Goal: Transaction & Acquisition: Purchase product/service

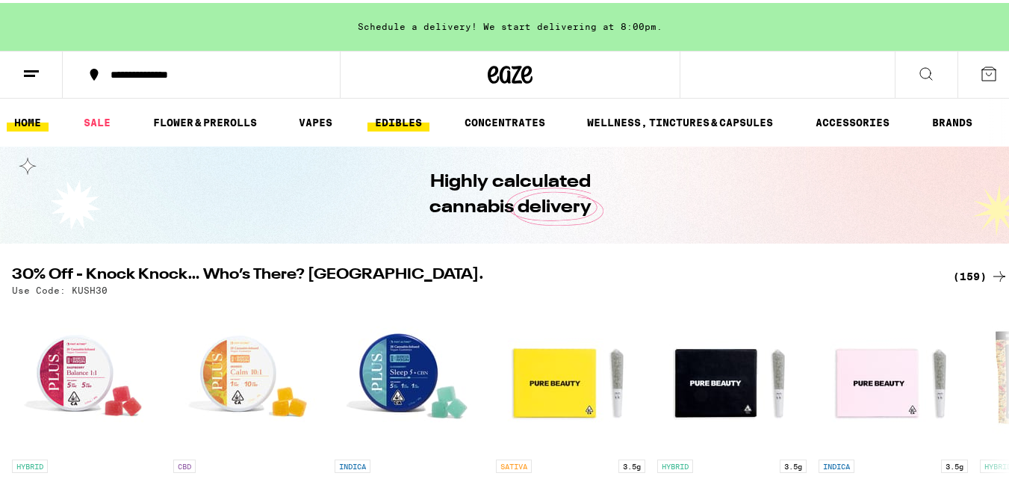
click at [402, 117] on link "EDIBLES" at bounding box center [398, 119] width 62 height 18
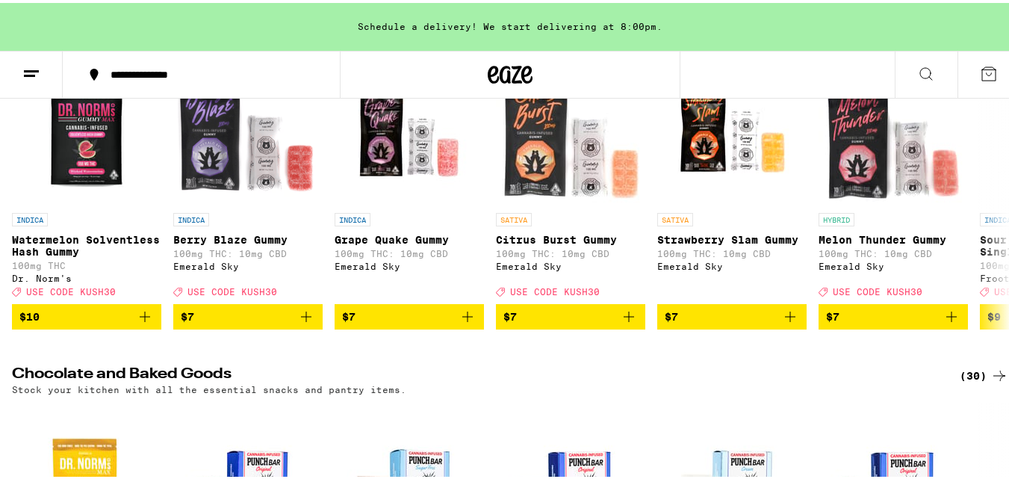
scroll to position [189, 0]
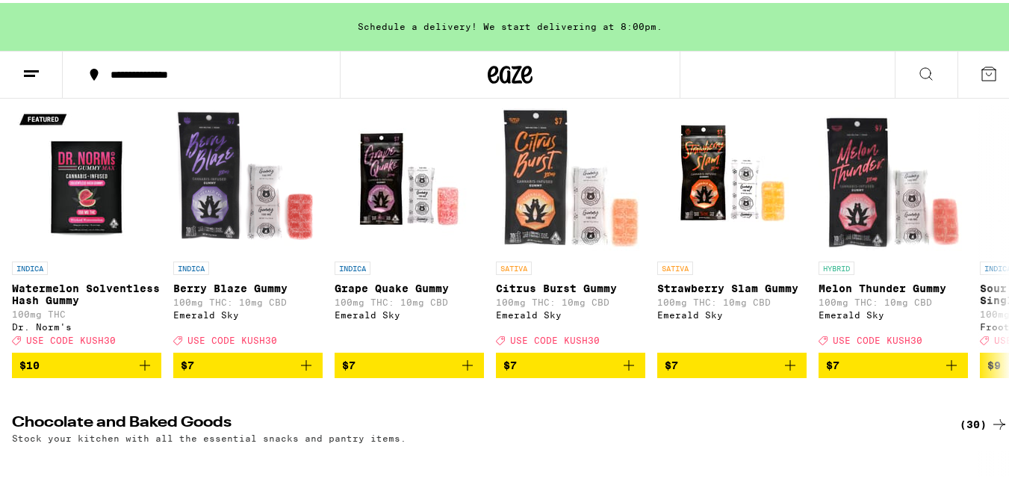
click at [151, 375] on button "$10" at bounding box center [86, 361] width 149 height 25
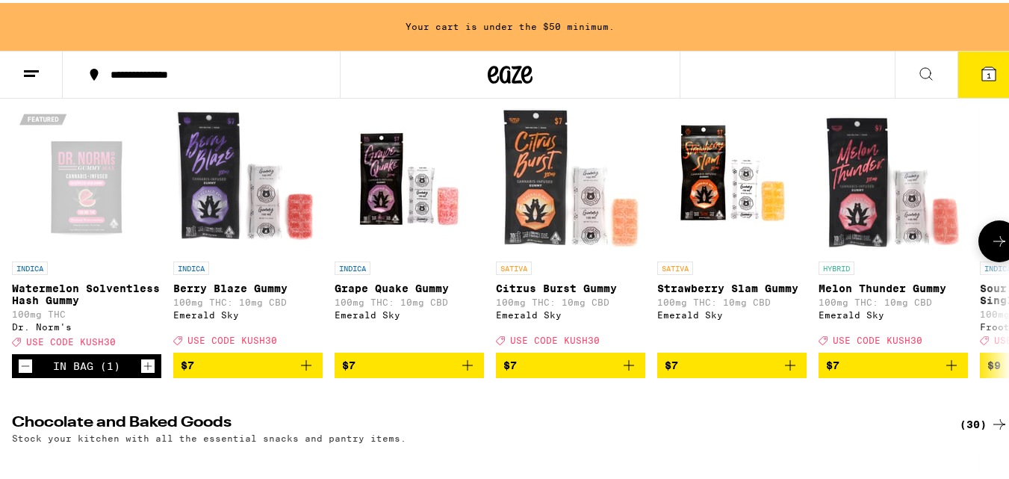
click at [297, 370] on icon "Add to bag" at bounding box center [306, 362] width 18 height 18
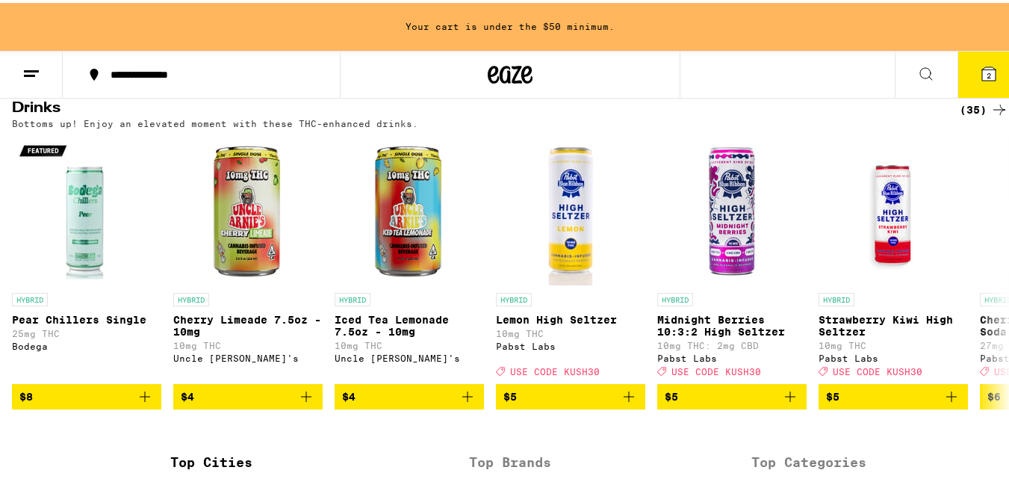
scroll to position [864, 0]
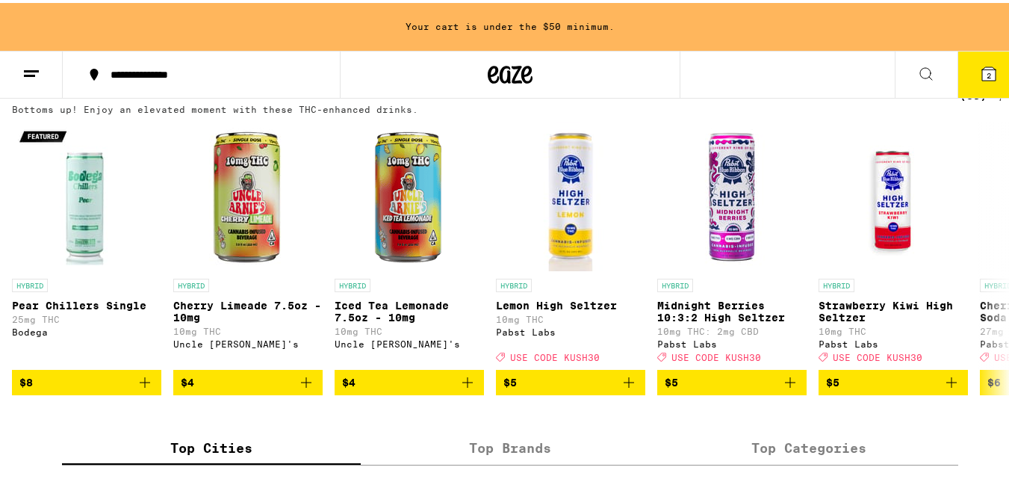
click at [474, 388] on icon "Add to bag" at bounding box center [467, 379] width 18 height 18
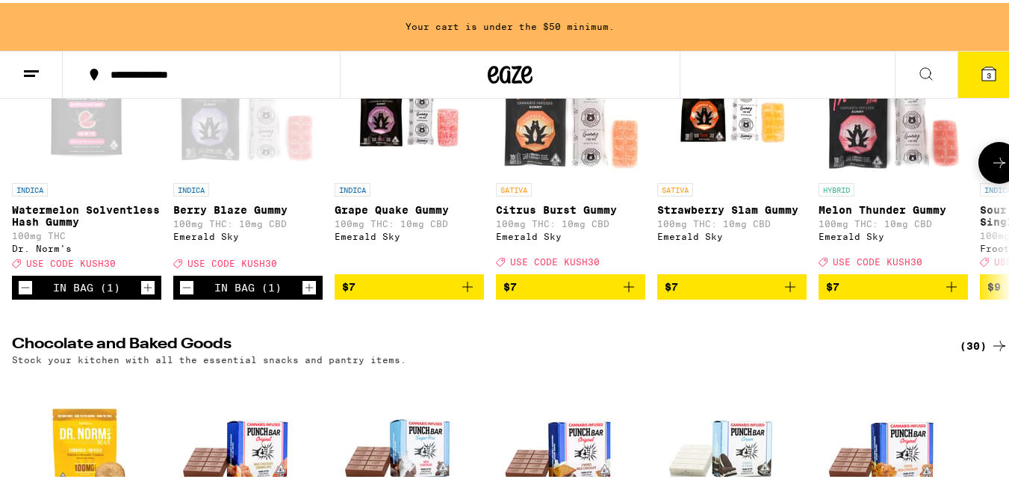
scroll to position [264, 0]
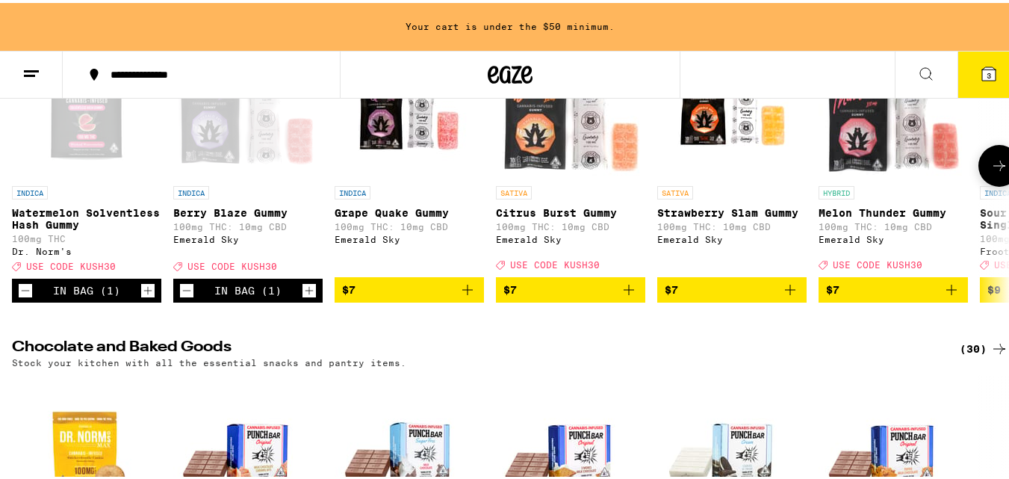
click at [990, 172] on icon at bounding box center [999, 163] width 18 height 18
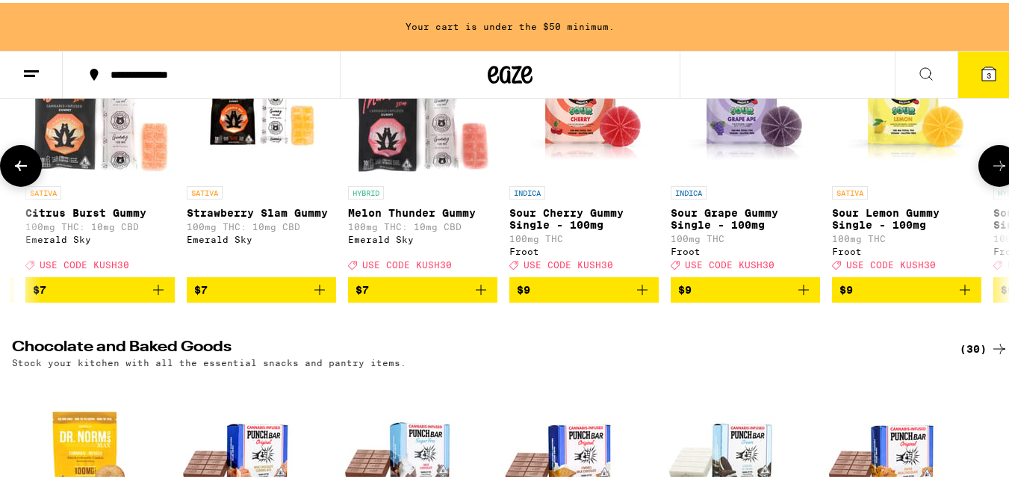
scroll to position [0, 822]
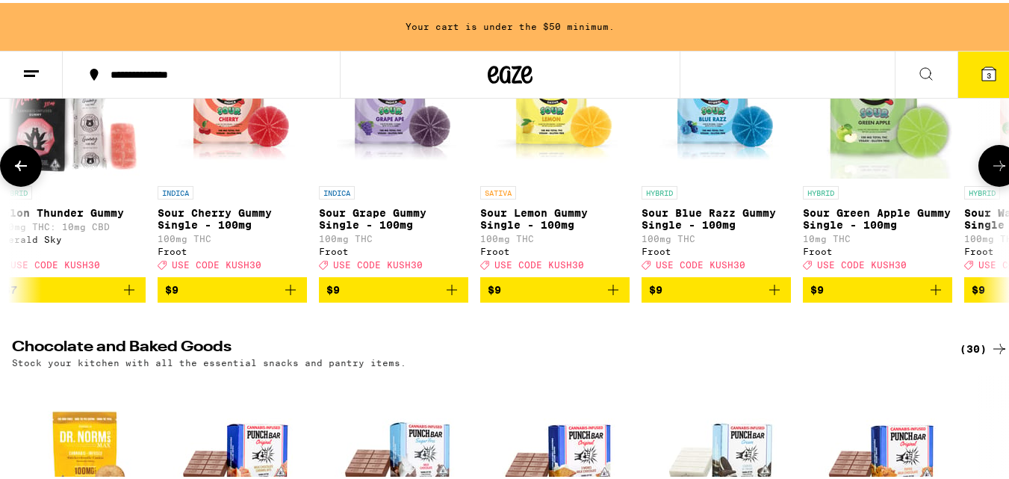
click at [773, 296] on icon "Add to bag" at bounding box center [774, 287] width 18 height 18
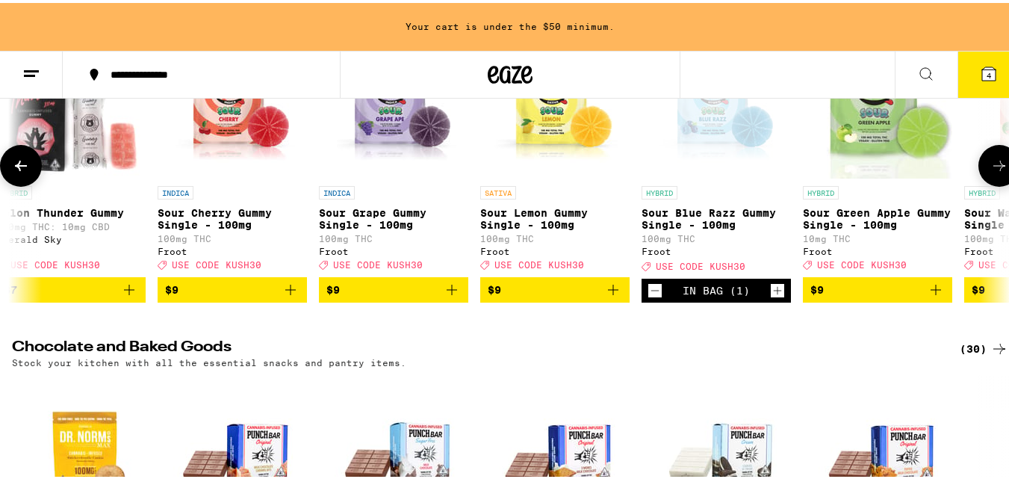
click at [935, 296] on icon "Add to bag" at bounding box center [936, 287] width 18 height 18
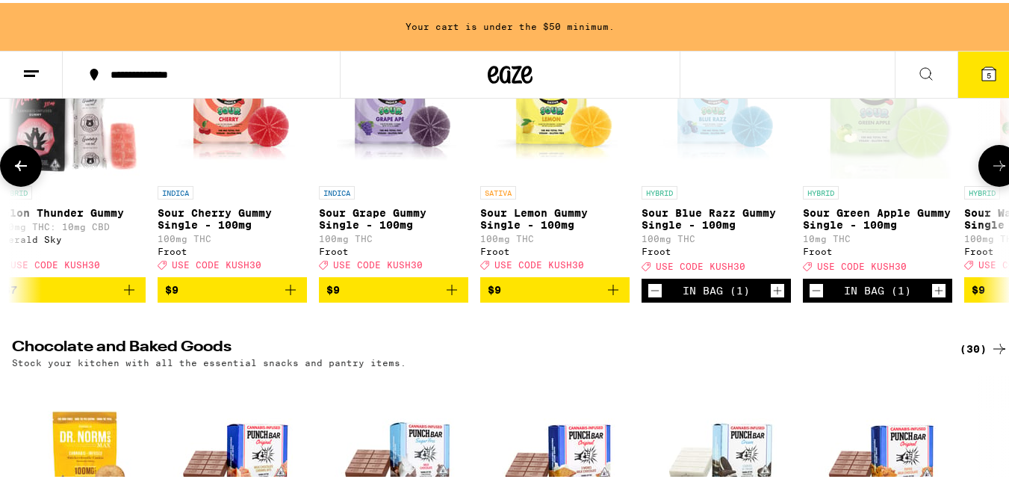
click at [990, 172] on icon at bounding box center [999, 163] width 18 height 18
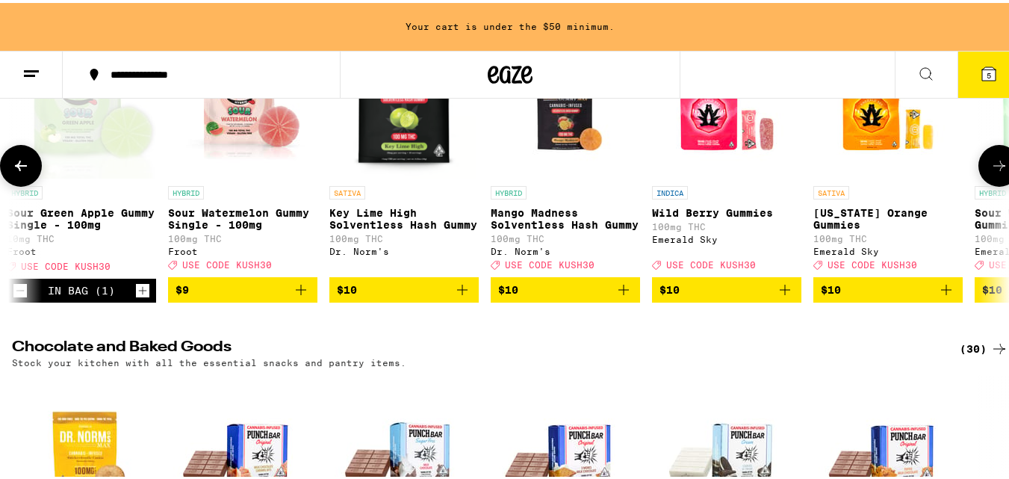
scroll to position [0, 1644]
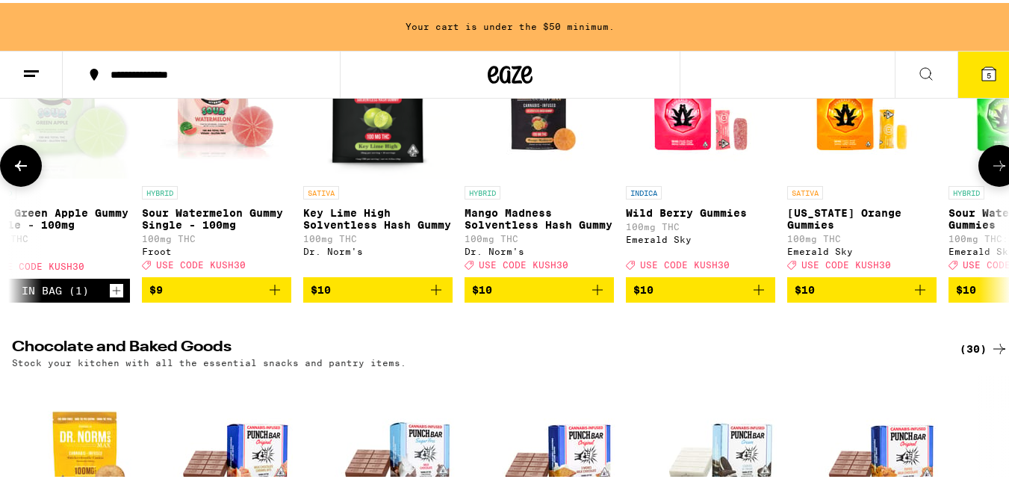
click at [992, 172] on icon at bounding box center [999, 163] width 18 height 18
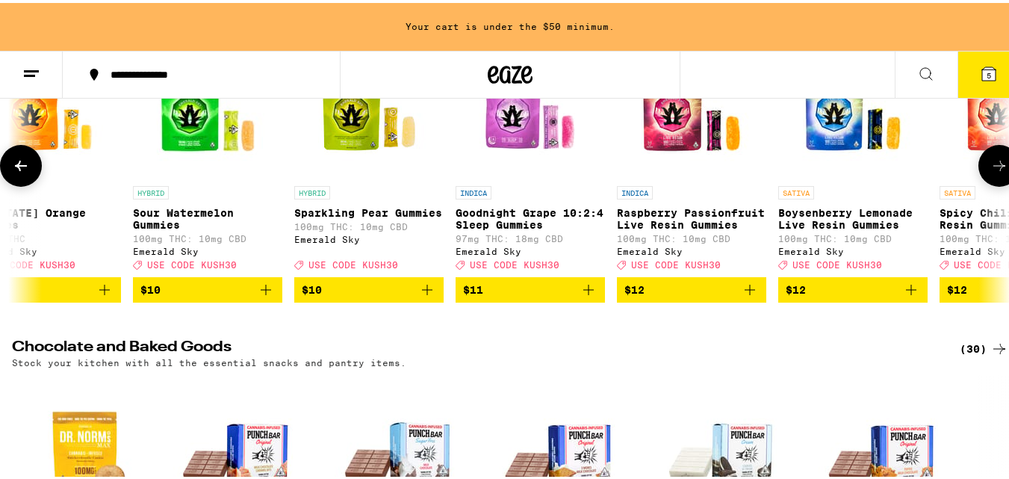
scroll to position [0, 2466]
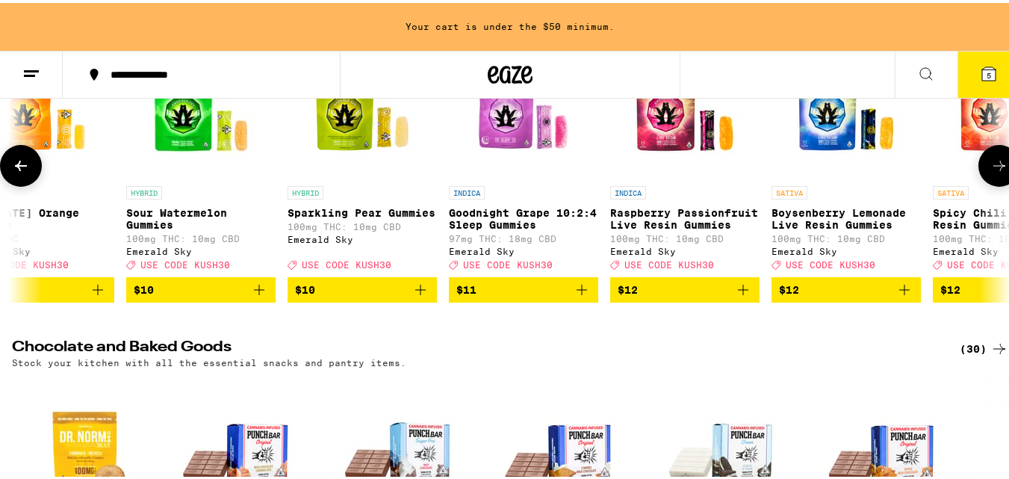
click at [991, 172] on icon at bounding box center [999, 163] width 18 height 18
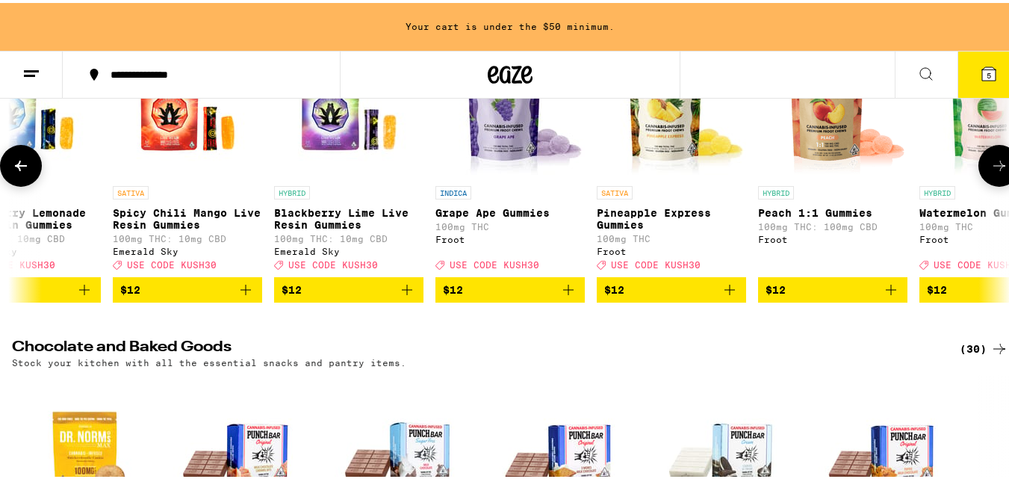
scroll to position [0, 3288]
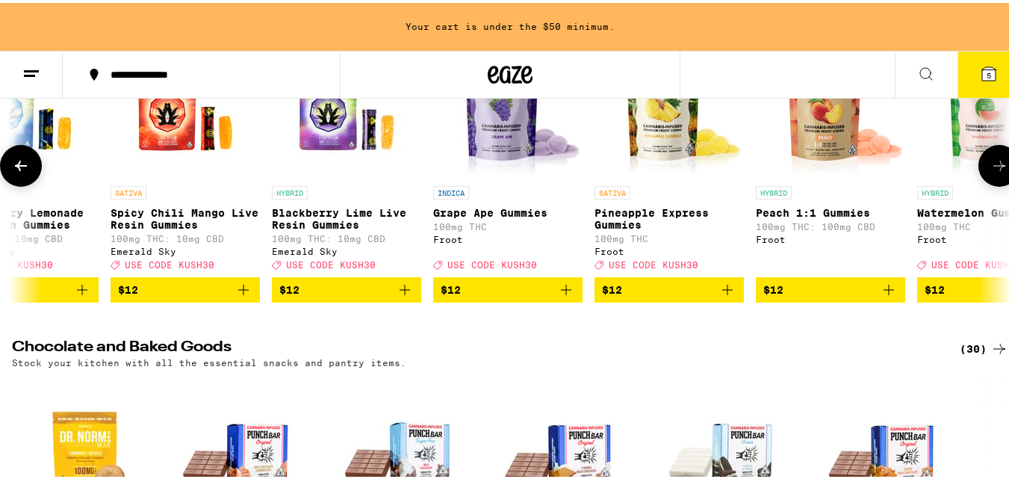
click at [991, 183] on button at bounding box center [999, 163] width 42 height 42
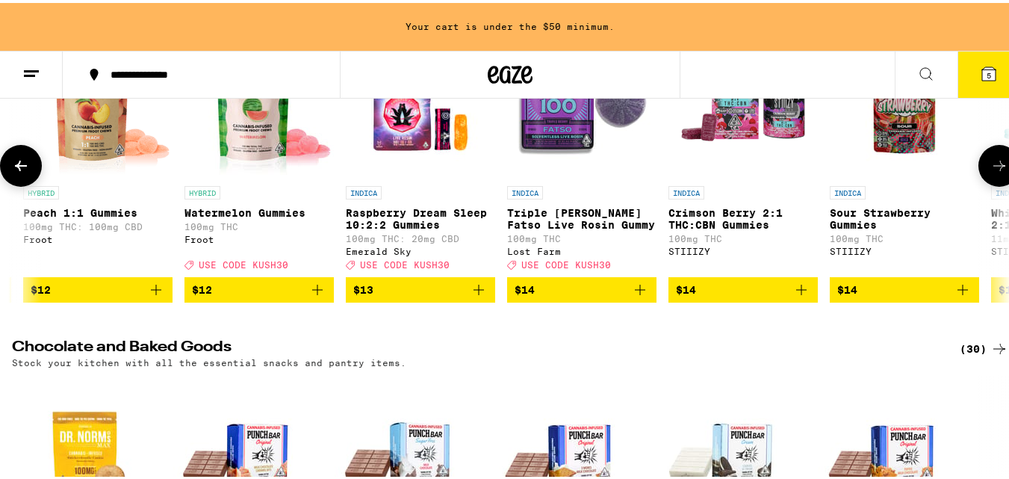
scroll to position [0, 3984]
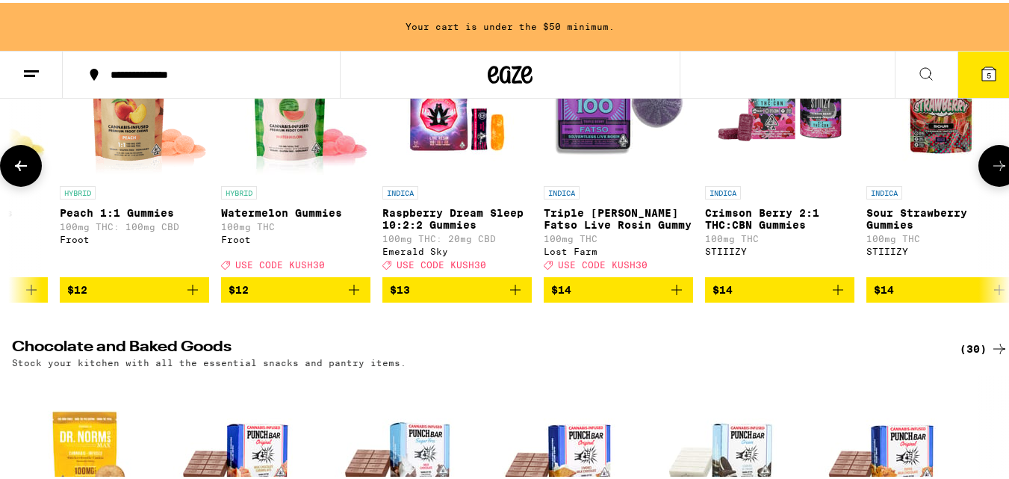
click at [187, 296] on icon "Add to bag" at bounding box center [193, 287] width 18 height 18
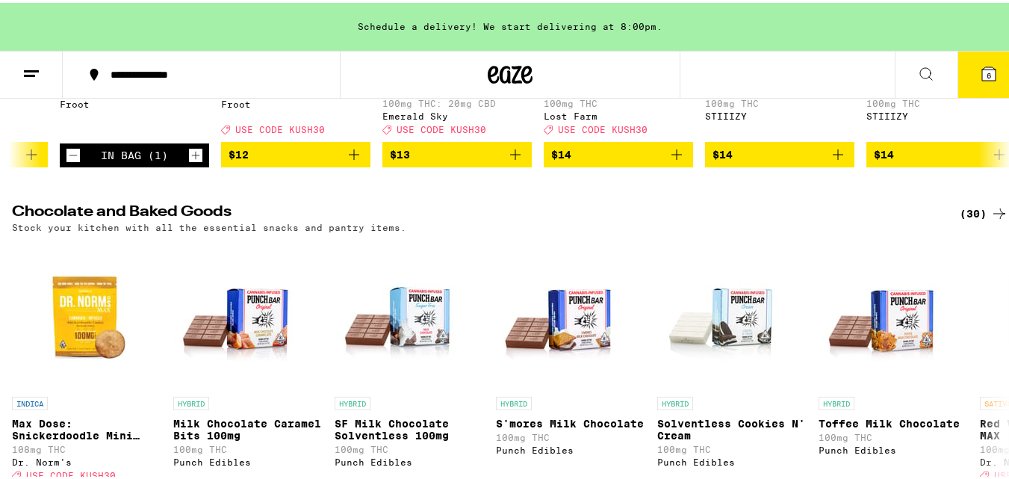
scroll to position [401, 0]
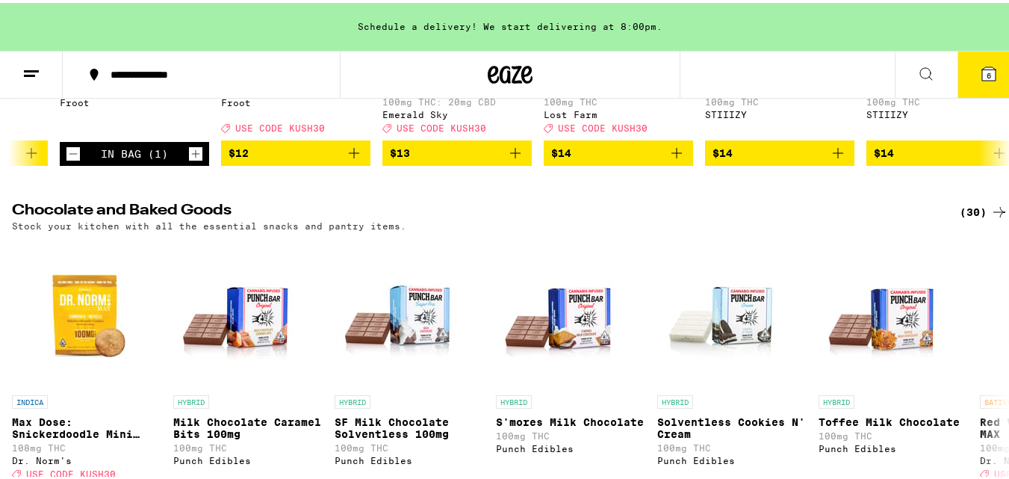
click at [990, 218] on icon at bounding box center [999, 209] width 18 height 18
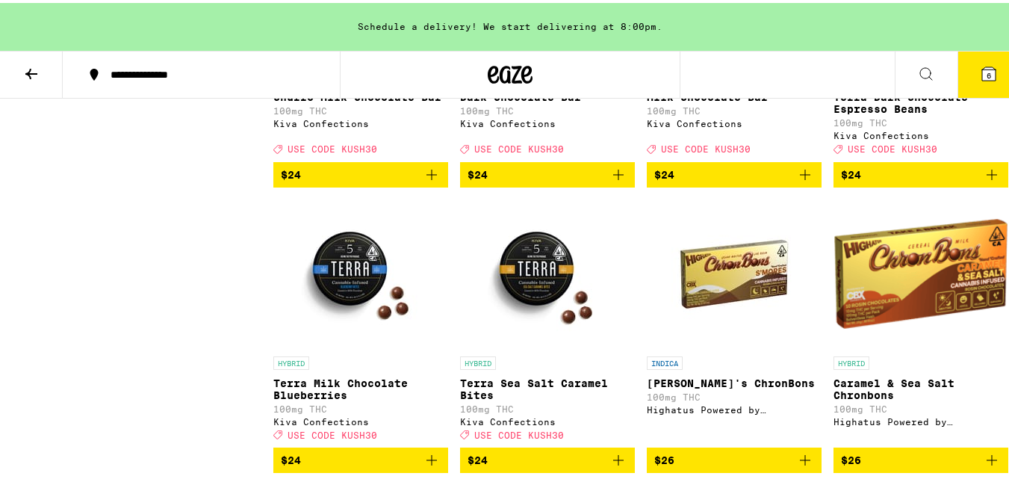
scroll to position [1779, 0]
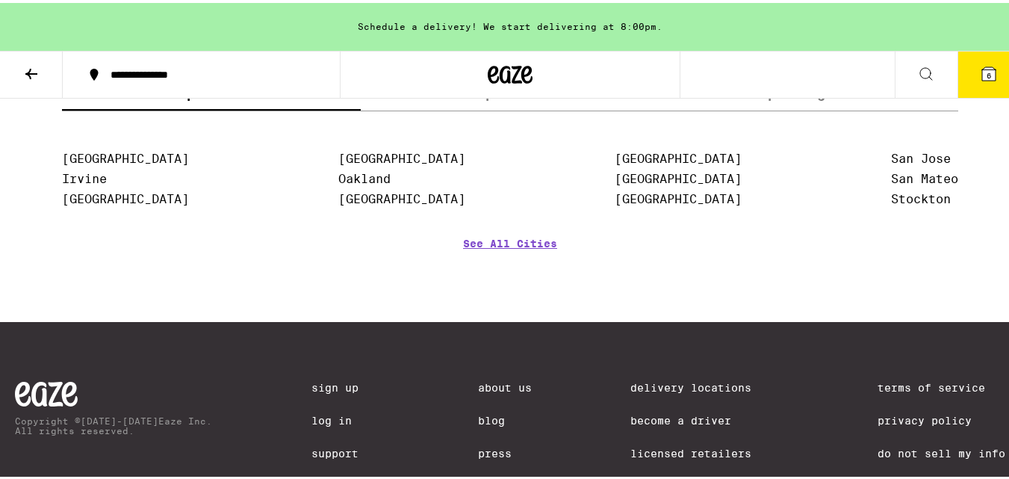
click at [960, 13] on div "Schedule a delivery! We start delivering at 8:00pm." at bounding box center [510, 24] width 1020 height 48
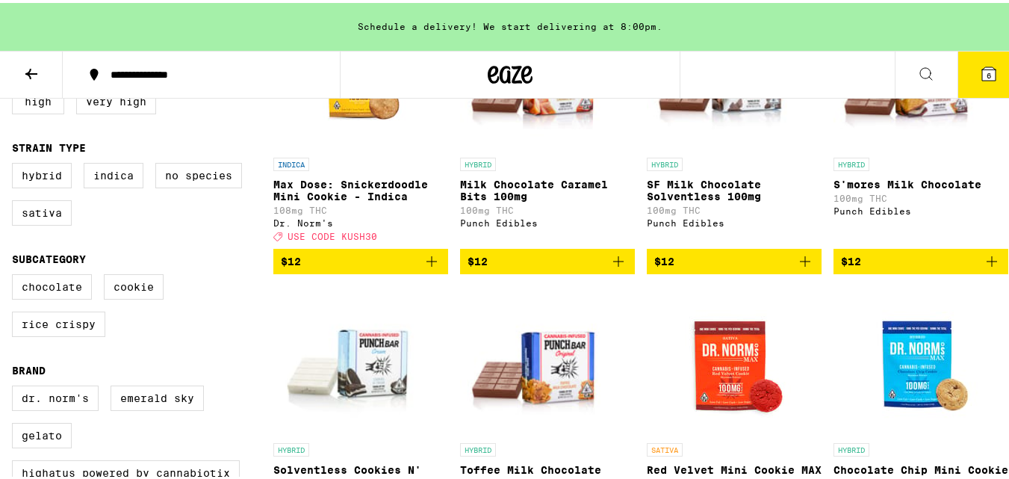
scroll to position [237, 0]
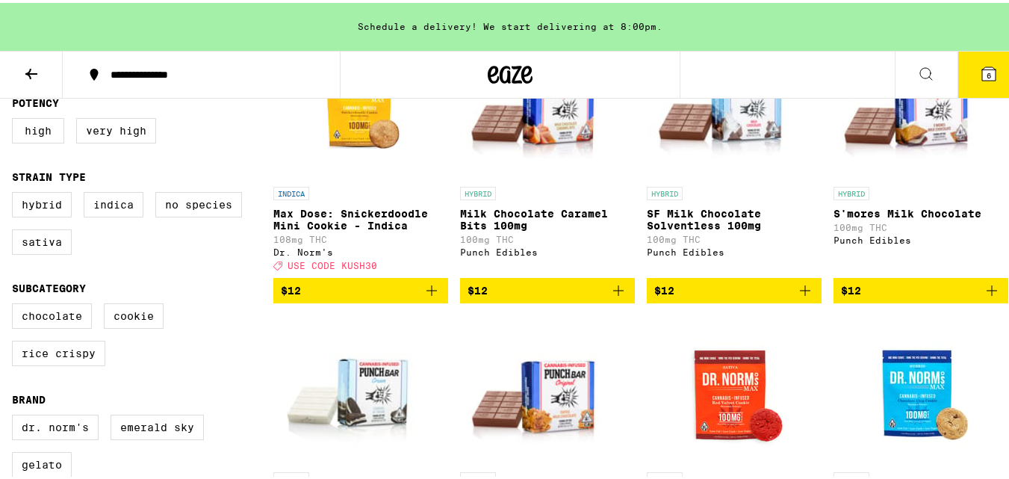
click at [24, 56] on button at bounding box center [31, 72] width 63 height 47
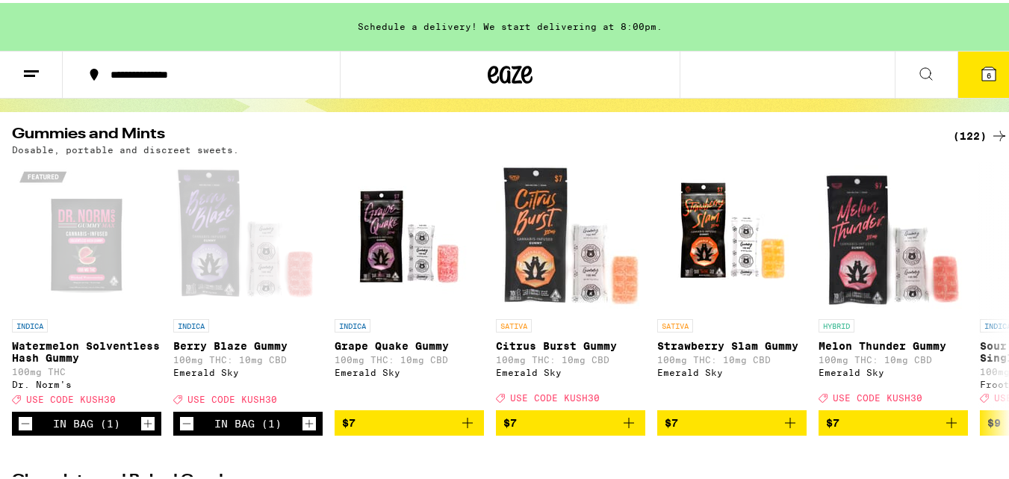
click at [915, 369] on div "HYBRID Melon Thunder Gummy 100mg THC: 10mg CBD Emerald Sky Deal Created with Sk…" at bounding box center [892, 358] width 149 height 84
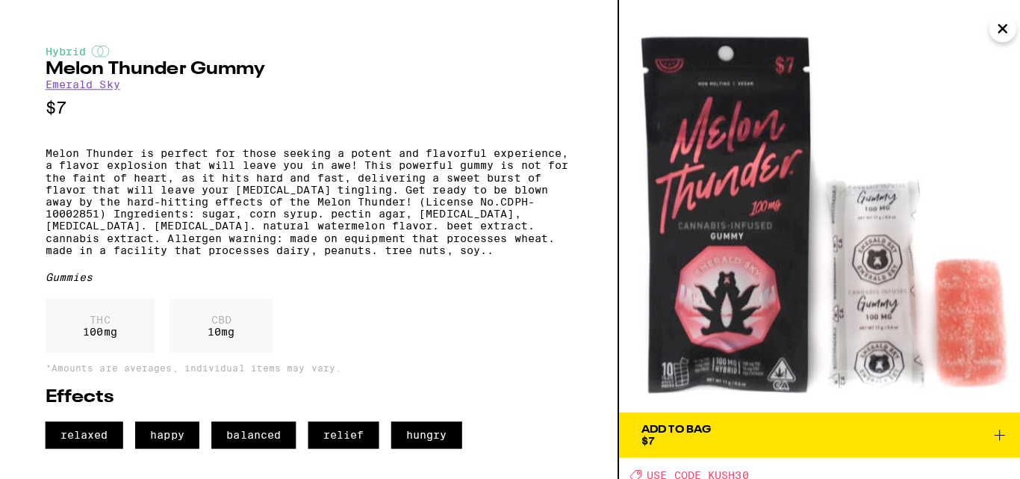
scroll to position [190, 0]
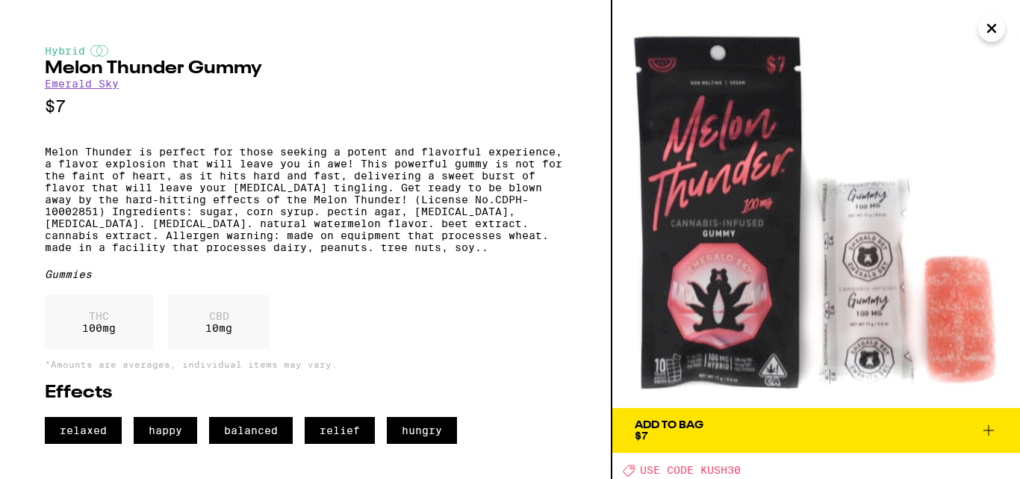
scroll to position [131, 0]
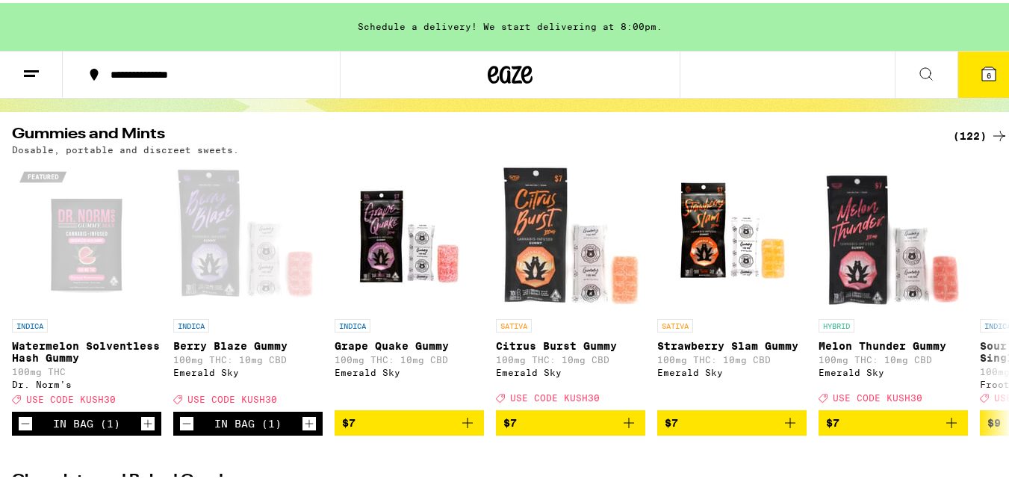
click at [976, 58] on button "6" at bounding box center [988, 72] width 63 height 46
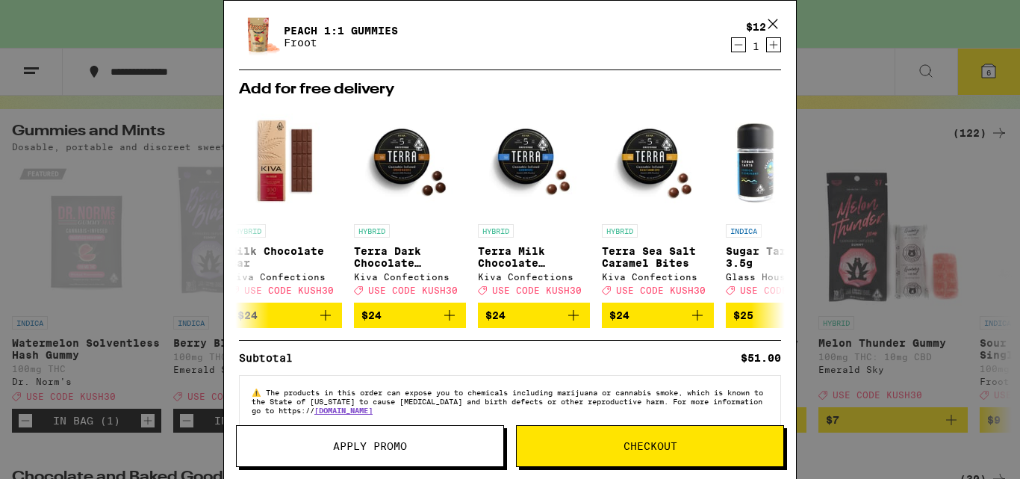
scroll to position [0, 380]
click at [414, 187] on img "Open page for Terra Dark Chocolate Espresso Beans from Kiva Confections" at bounding box center [411, 161] width 112 height 112
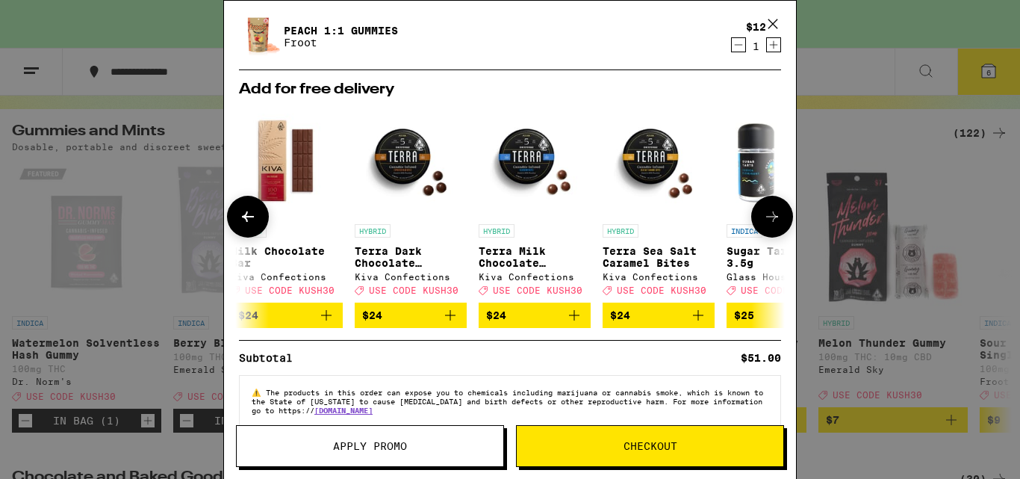
click at [538, 220] on link "HYBRID Terra Milk Chocolate Blueberries Kiva Confections Deal Created with Sket…" at bounding box center [535, 204] width 112 height 198
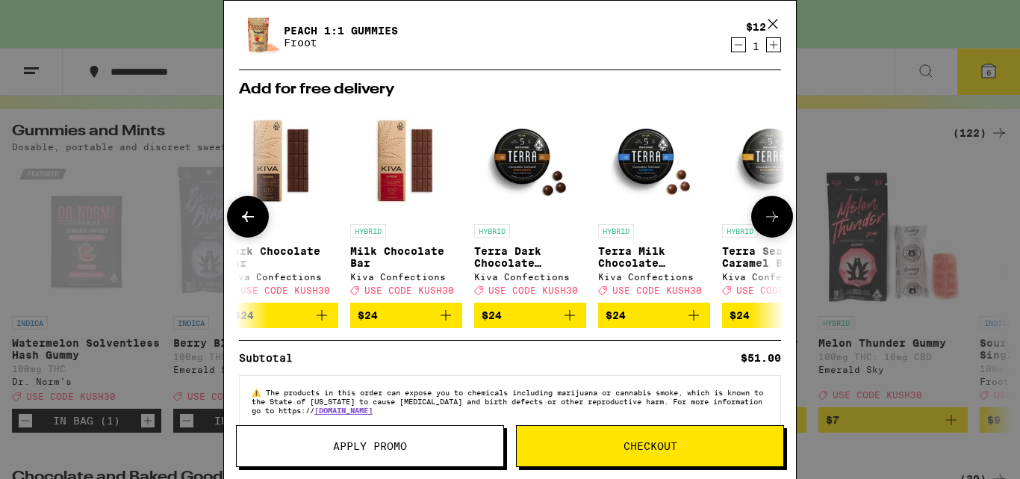
scroll to position [0, 251]
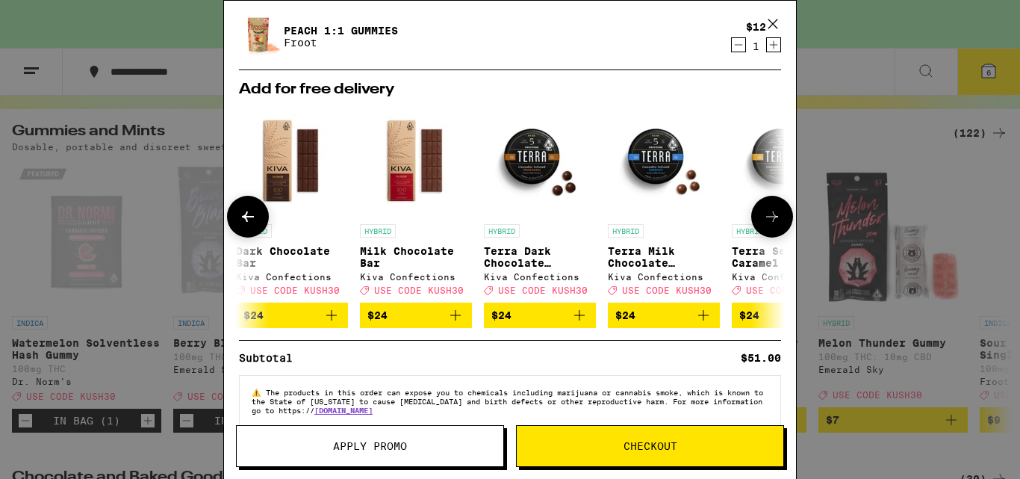
click at [420, 240] on div "HYBRID Milk Chocolate Bar Kiva Confections Deal Created with Sketch. USE CODE K…" at bounding box center [416, 259] width 112 height 71
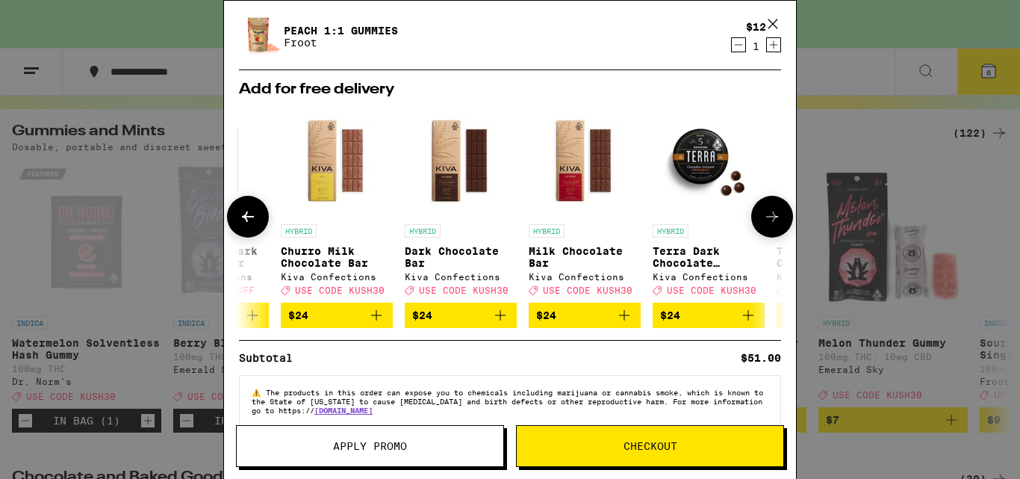
scroll to position [0, 81]
click at [476, 240] on div "HYBRID Dark Chocolate Bar Kiva Confections Deal Created with Sketch. USE CODE K…" at bounding box center [461, 259] width 112 height 71
click at [342, 222] on link "HYBRID Churro Milk Chocolate Bar Kiva Confections Deal Created with Sketch. USE…" at bounding box center [337, 204] width 112 height 198
click at [406, 239] on div "HYBRID Dark Chocolate Bar Kiva Confections Deal Created with Sketch. USE CODE K…" at bounding box center [461, 259] width 112 height 71
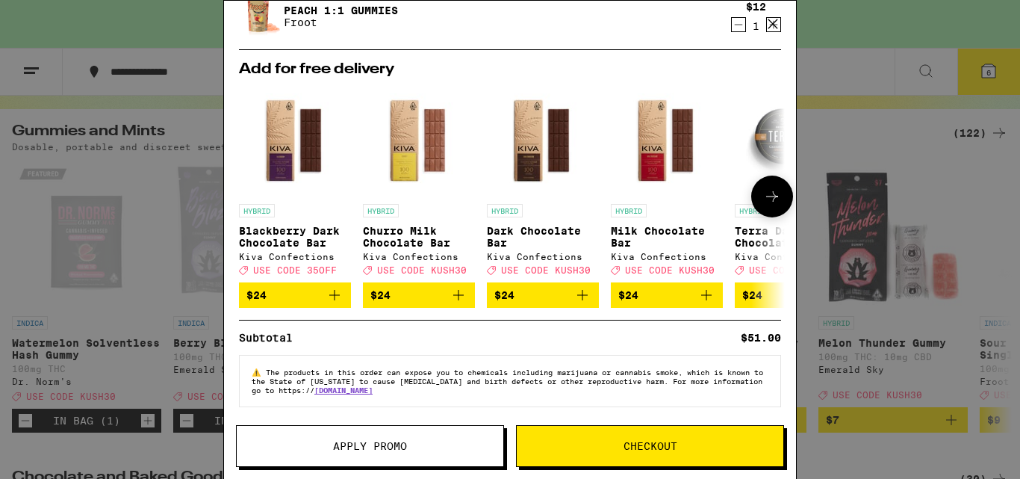
scroll to position [385, 0]
click at [458, 303] on button "$24" at bounding box center [419, 294] width 112 height 25
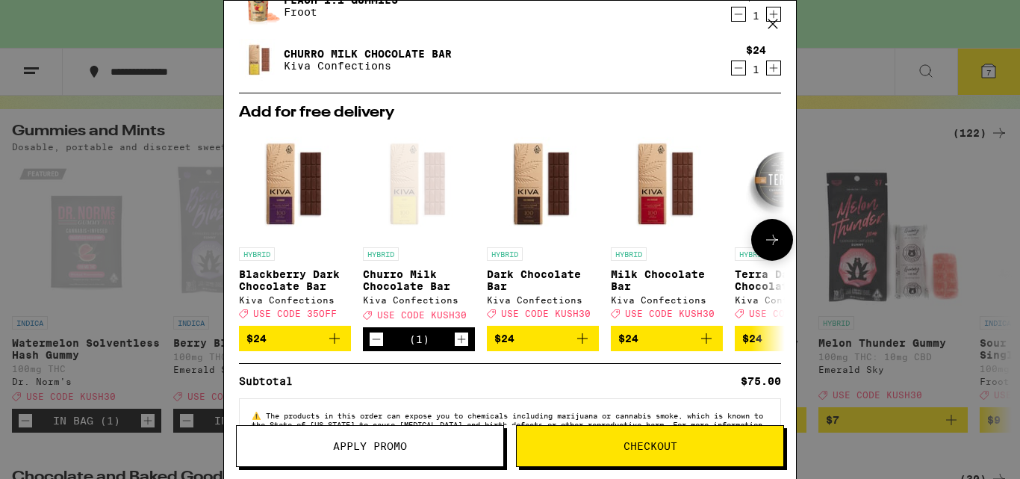
click at [656, 443] on span "Checkout" at bounding box center [650, 445] width 54 height 10
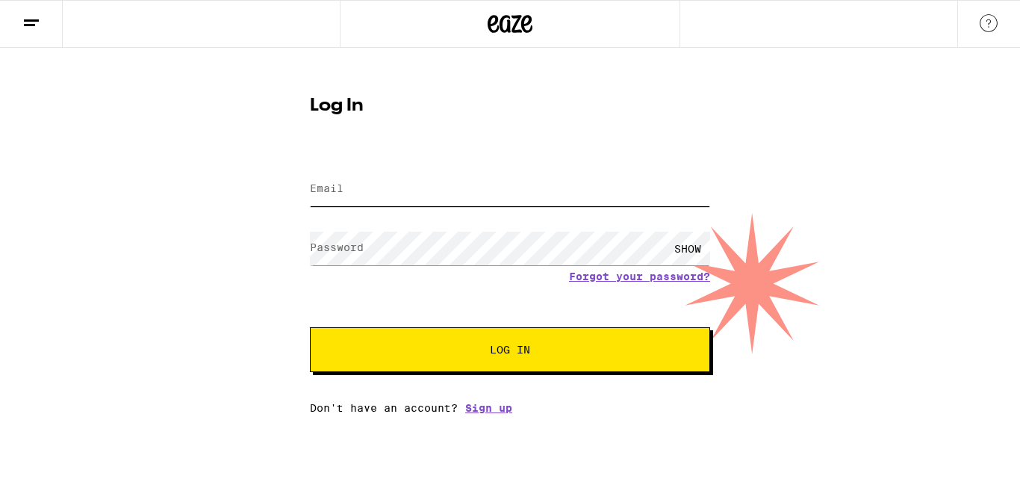
click at [346, 189] on input "Email" at bounding box center [510, 189] width 400 height 34
click at [505, 407] on div "Email Email Password Password SHOW Forgot your password? Log In Don't have an a…" at bounding box center [510, 282] width 400 height 261
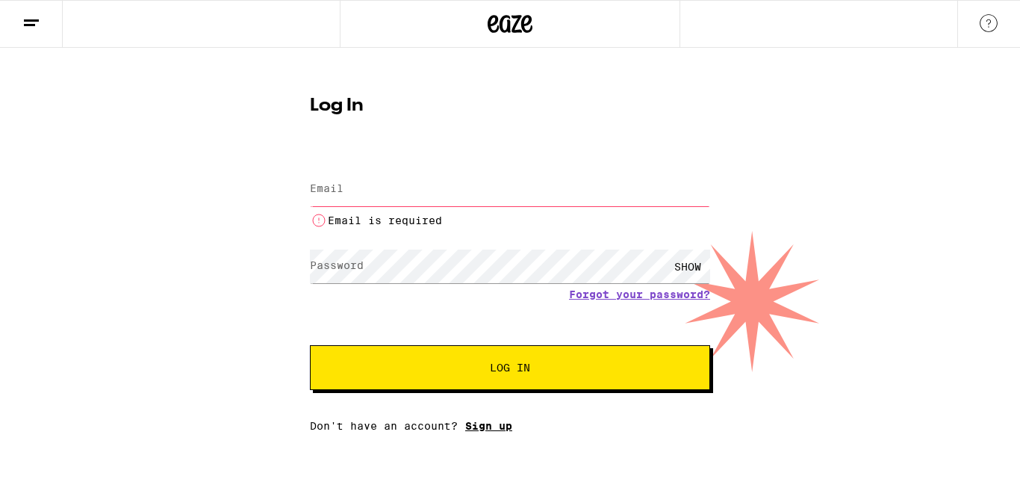
click at [510, 431] on link "Sign up" at bounding box center [488, 426] width 47 height 12
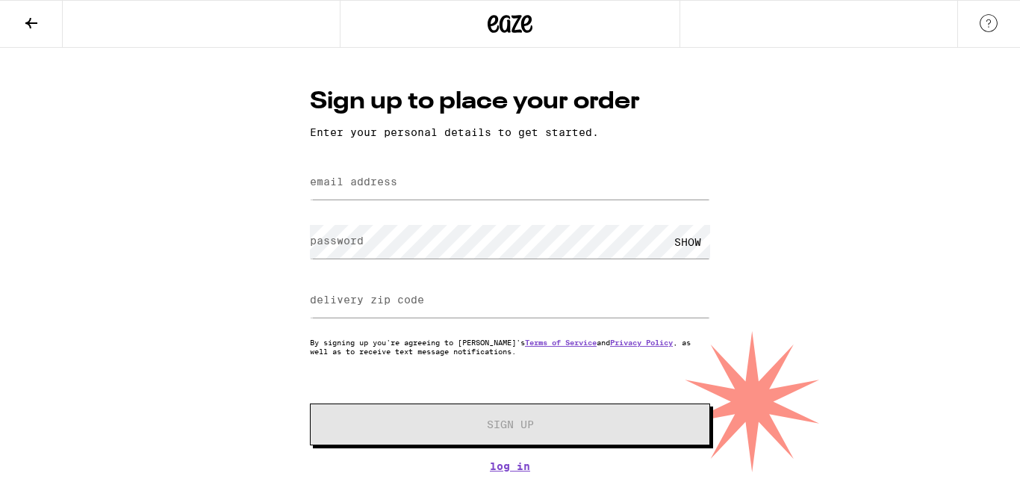
click at [376, 183] on label "email address" at bounding box center [353, 181] width 87 height 12
type input "[EMAIL_ADDRESS][DOMAIN_NAME]"
click at [338, 240] on label "password" at bounding box center [337, 240] width 54 height 12
click at [685, 242] on div "SHOW" at bounding box center [687, 242] width 45 height 34
click at [349, 305] on label "delivery zip code" at bounding box center [367, 299] width 114 height 12
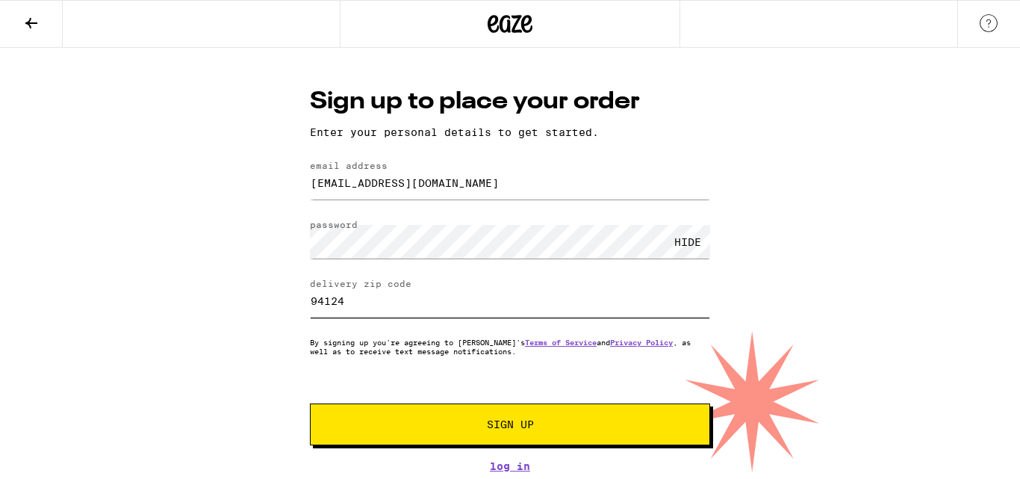
type input "94124"
click at [580, 424] on span "Sign Up" at bounding box center [509, 424] width 297 height 10
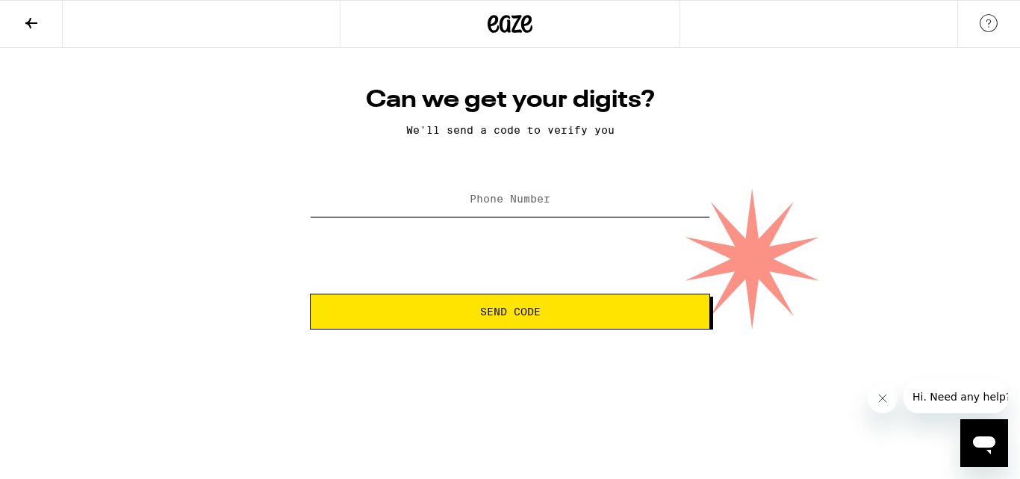
click at [459, 184] on input "Phone Number" at bounding box center [510, 200] width 400 height 34
click at [567, 327] on button "Send Code" at bounding box center [510, 311] width 400 height 36
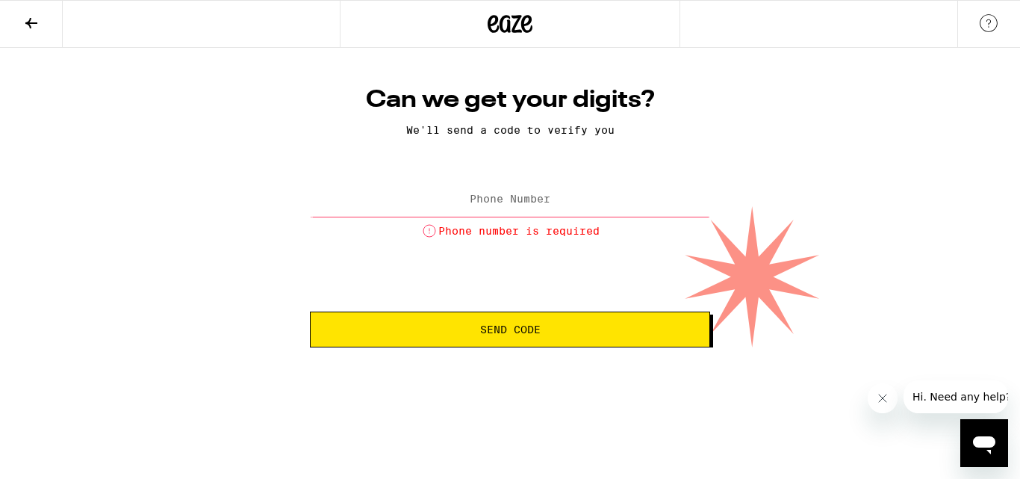
click at [488, 202] on label "Phone Number" at bounding box center [510, 199] width 81 height 12
type input "1"
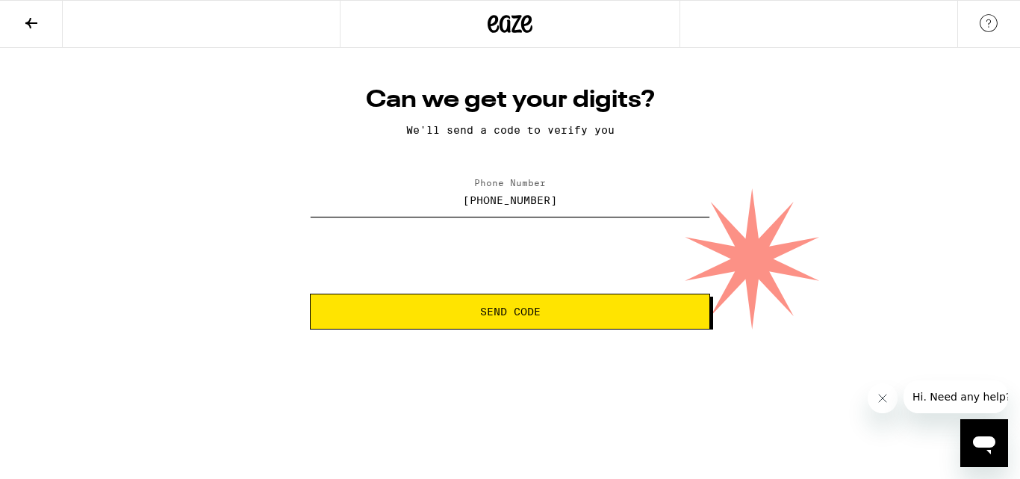
type input "[PHONE_NUMBER]"
click at [552, 310] on span "Send Code" at bounding box center [510, 311] width 375 height 10
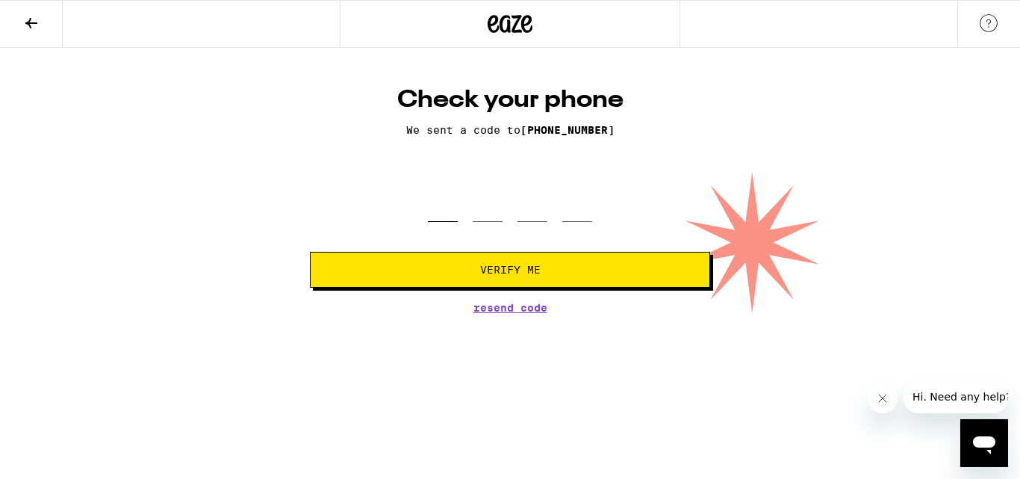
click at [438, 207] on input "tel" at bounding box center [443, 200] width 30 height 44
type input "2"
type input "1"
type input "4"
type input "6"
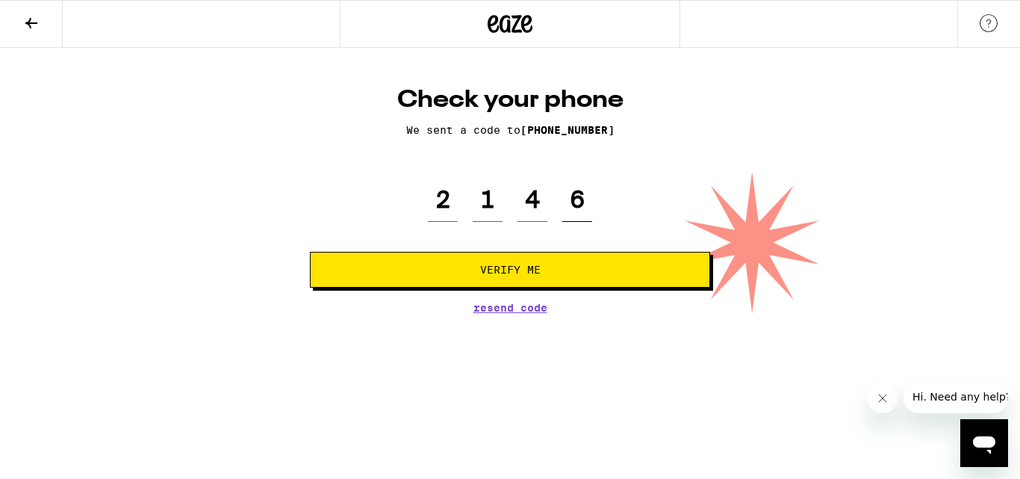
click at [310, 252] on button "Verify Me" at bounding box center [510, 270] width 400 height 36
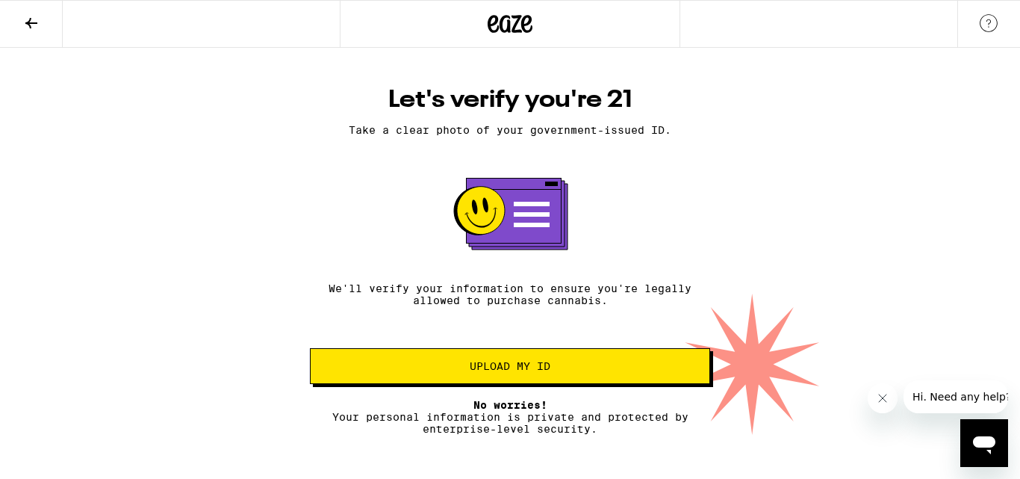
click at [555, 371] on span "Upload my ID" at bounding box center [510, 366] width 375 height 10
click at [717, 103] on div "Let's verify you're 21 Take a clear photo of your government-issued ID. We'll v…" at bounding box center [510, 259] width 430 height 349
click at [507, 219] on rect at bounding box center [513, 210] width 95 height 65
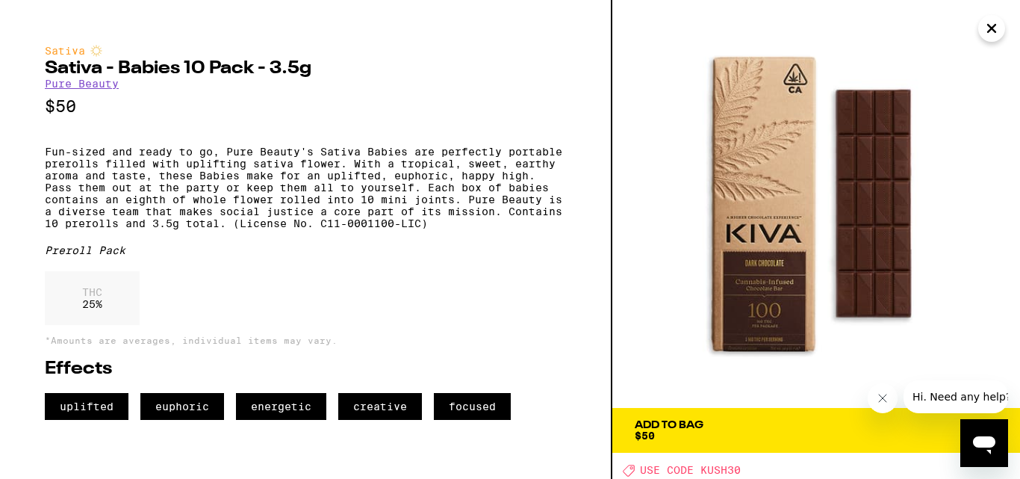
click at [987, 40] on button "Close" at bounding box center [991, 28] width 27 height 27
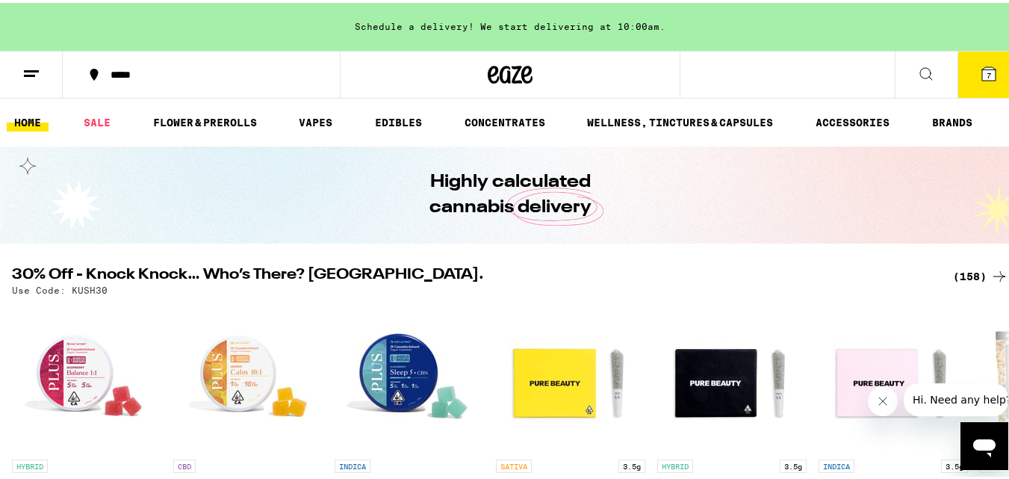
click at [672, 365] on img "Open page for Hybrid Babies 10 Pack - 3.5g from Pure Beauty" at bounding box center [731, 373] width 149 height 149
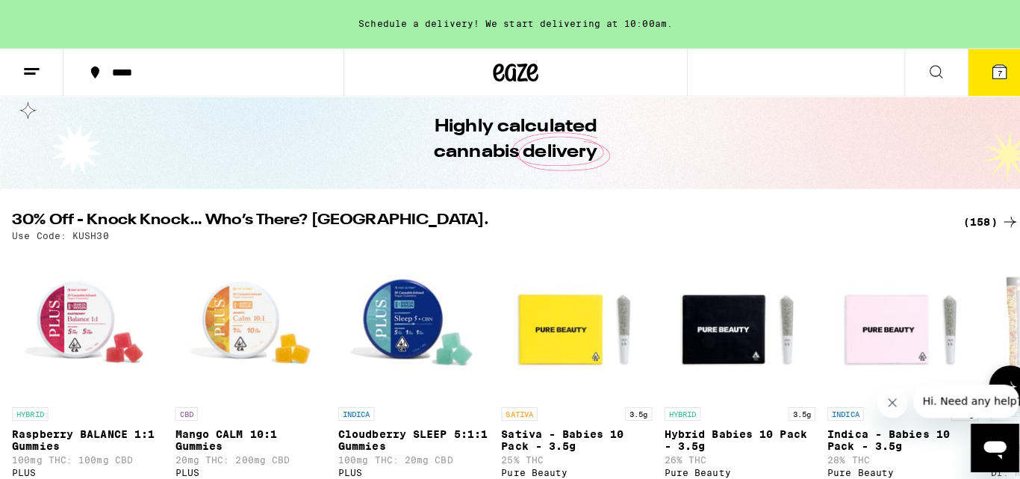
scroll to position [154, 0]
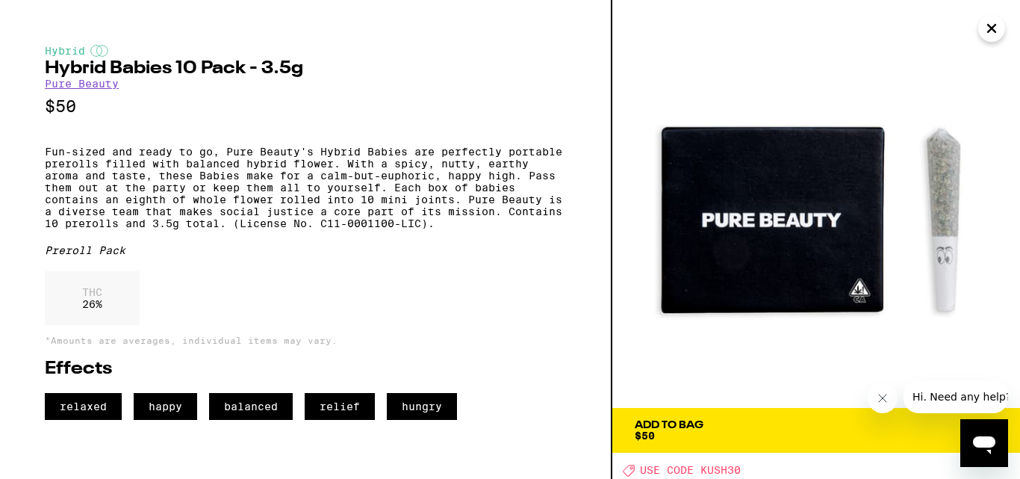
click at [979, 36] on img at bounding box center [816, 204] width 408 height 408
click at [986, 36] on icon "Close" at bounding box center [992, 28] width 18 height 22
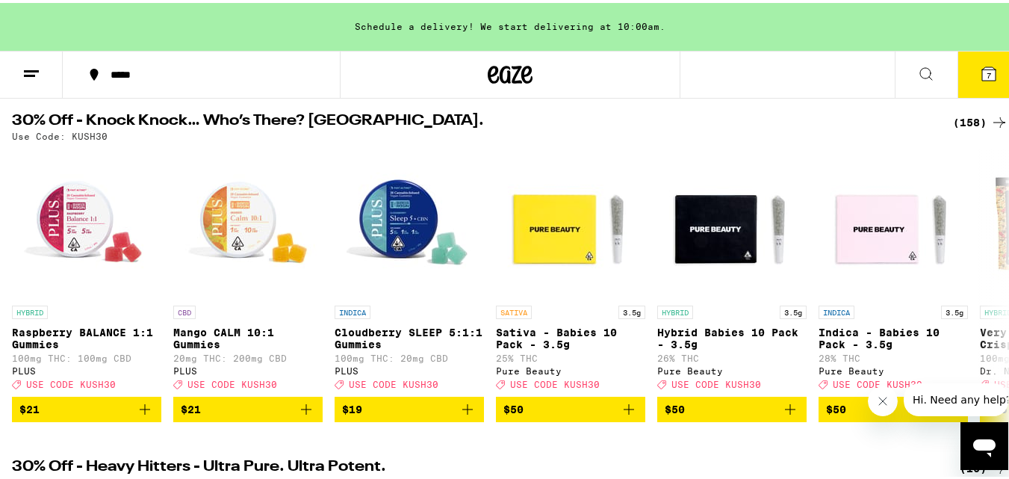
click at [470, 415] on icon "Add to bag" at bounding box center [467, 406] width 18 height 18
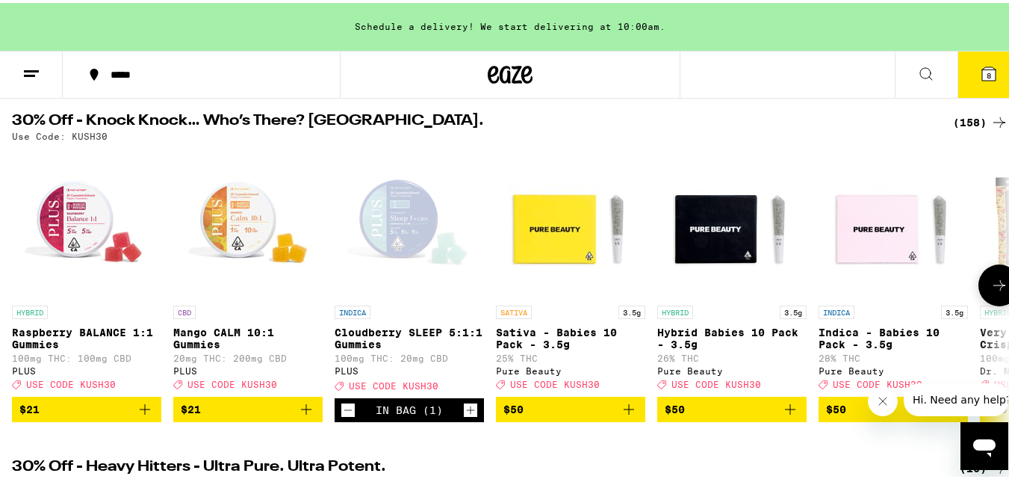
click at [972, 80] on button "8" at bounding box center [988, 72] width 63 height 46
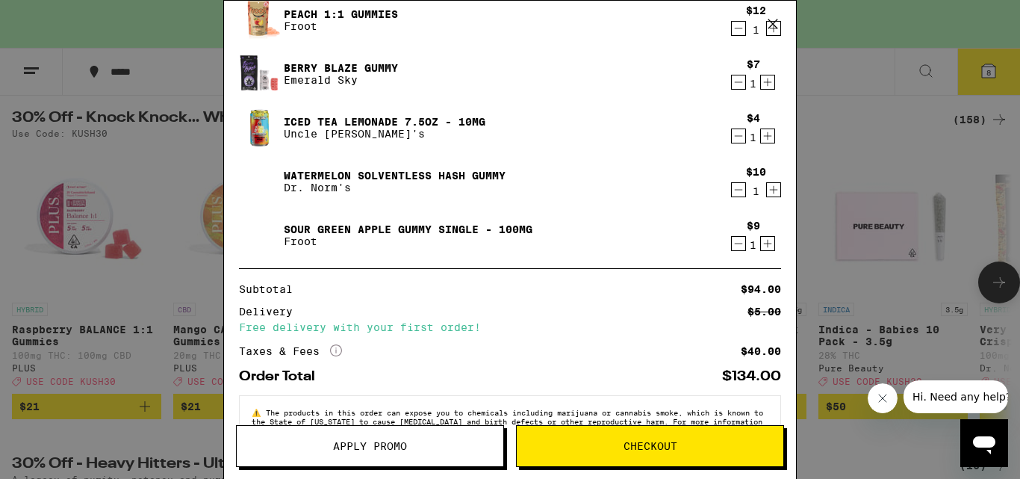
scroll to position [270, 0]
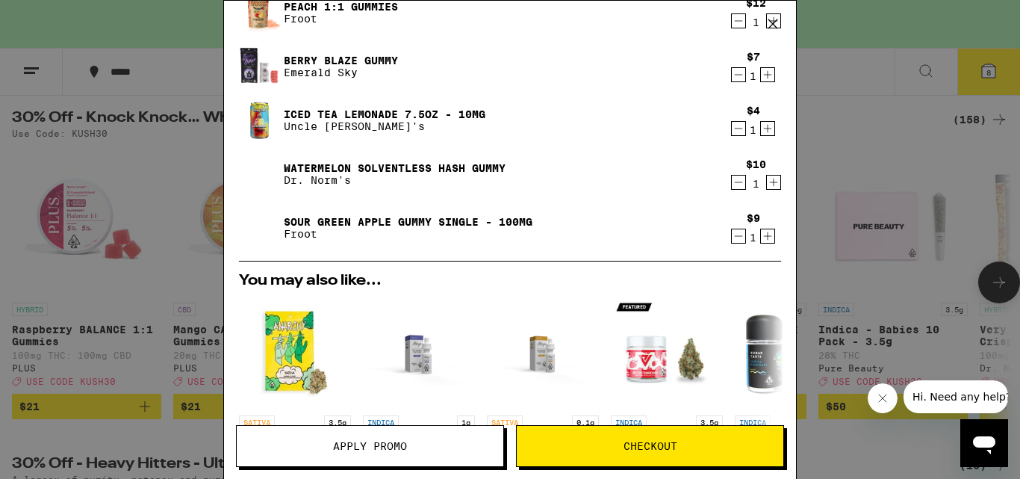
click at [659, 438] on button "Checkout" at bounding box center [650, 446] width 268 height 42
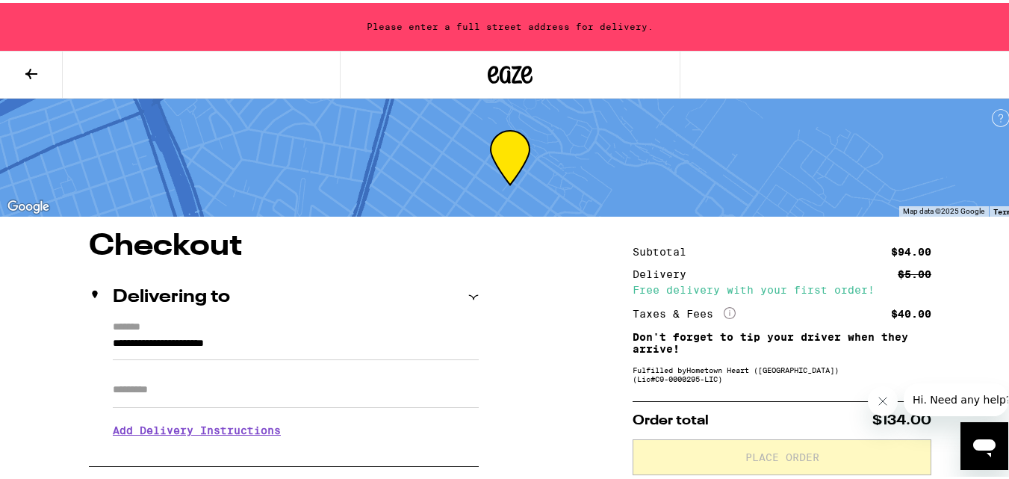
click at [316, 345] on input "**********" at bounding box center [296, 343] width 366 height 25
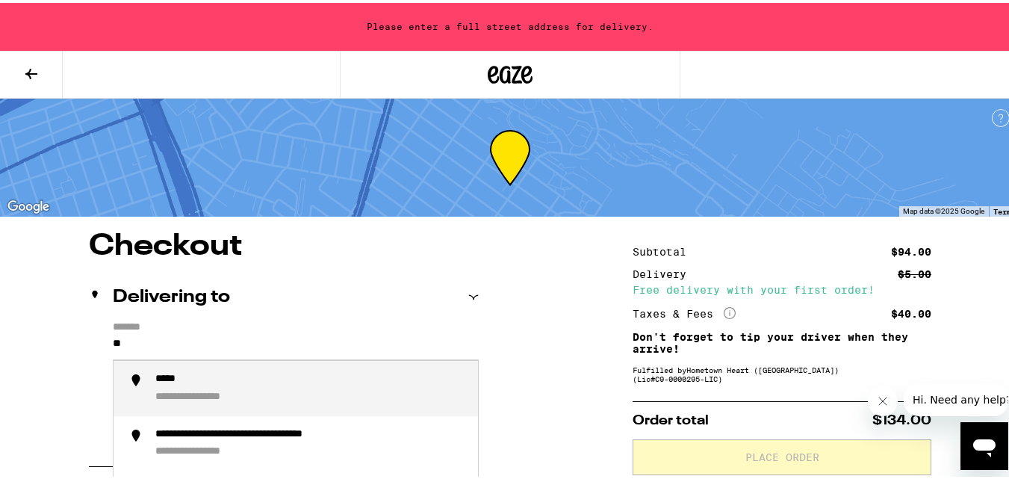
type input "*"
click at [199, 437] on div "**********" at bounding box center [219, 431] width 128 height 13
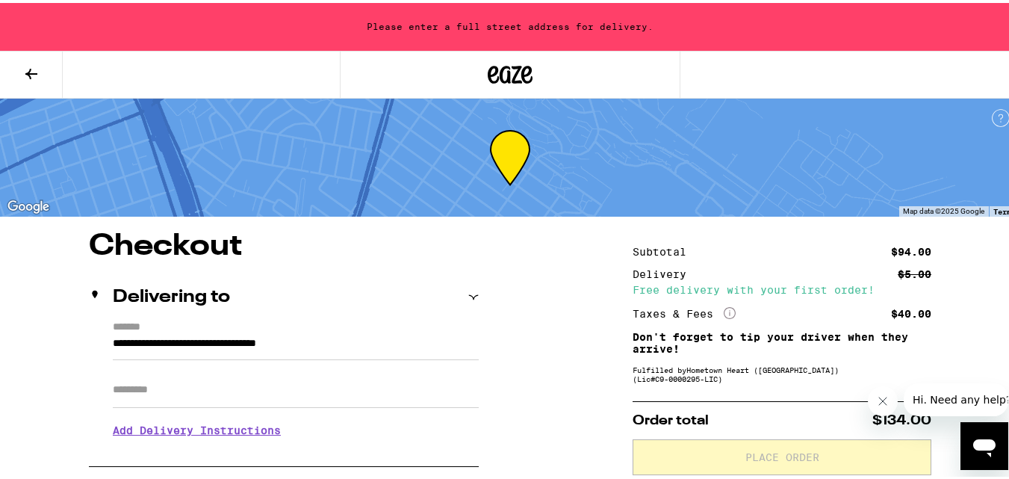
type input "**********"
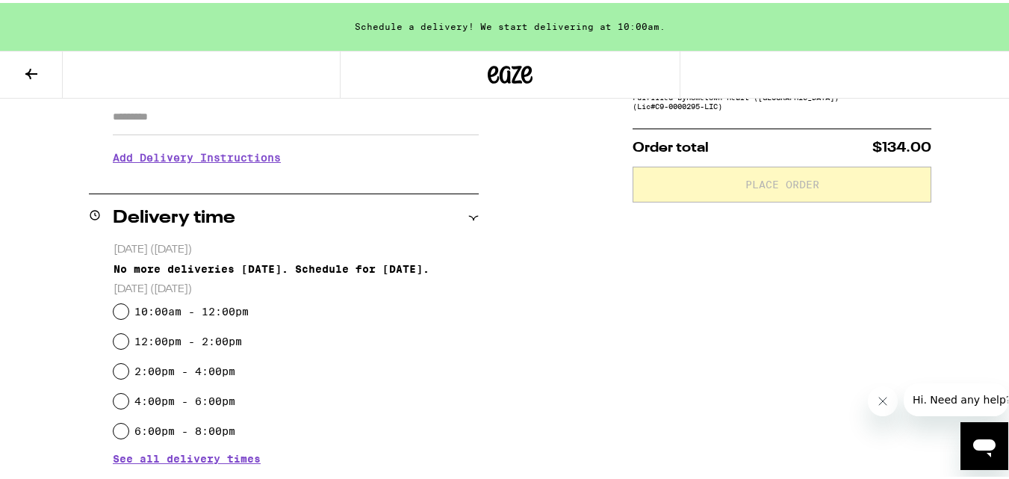
scroll to position [275, 0]
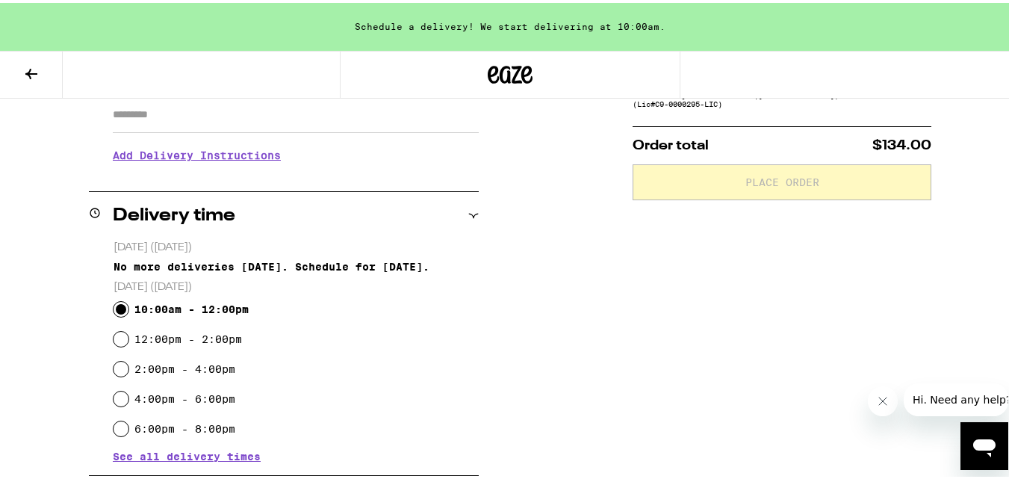
click at [118, 307] on input "10:00am - 12:00pm" at bounding box center [120, 306] width 15 height 15
radio input "true"
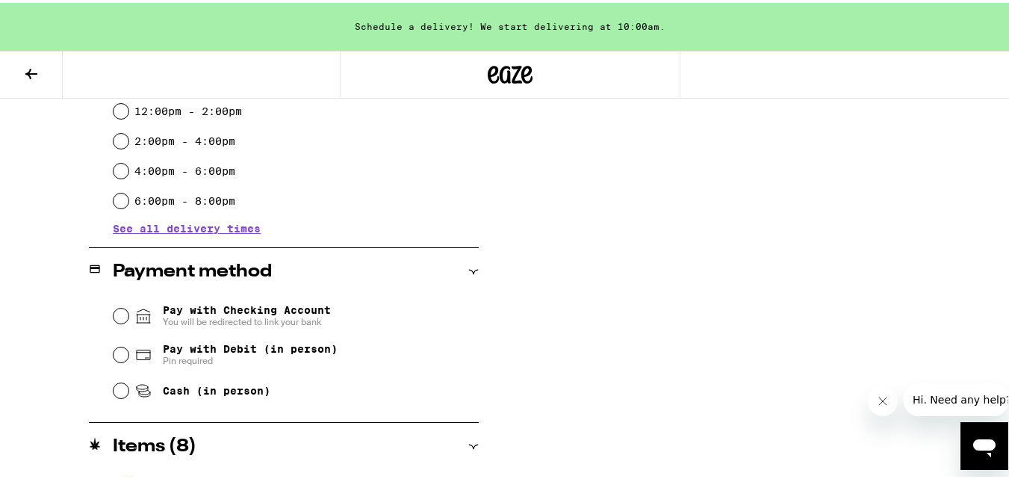
scroll to position [505, 0]
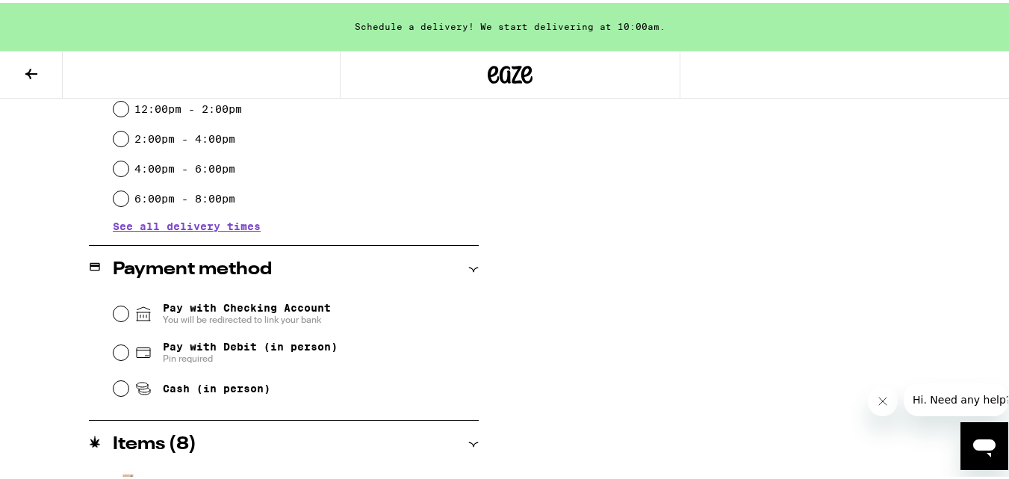
click at [113, 334] on div "Pay with Debit (in person) Pin required" at bounding box center [295, 349] width 365 height 39
click at [134, 347] on icon at bounding box center [143, 349] width 18 height 18
click at [128, 347] on input "Pay with Debit (in person) Pin required" at bounding box center [120, 349] width 15 height 15
radio input "true"
click at [454, 311] on div "Pay with Checking Account You will be redirected to link your bank" at bounding box center [295, 310] width 365 height 39
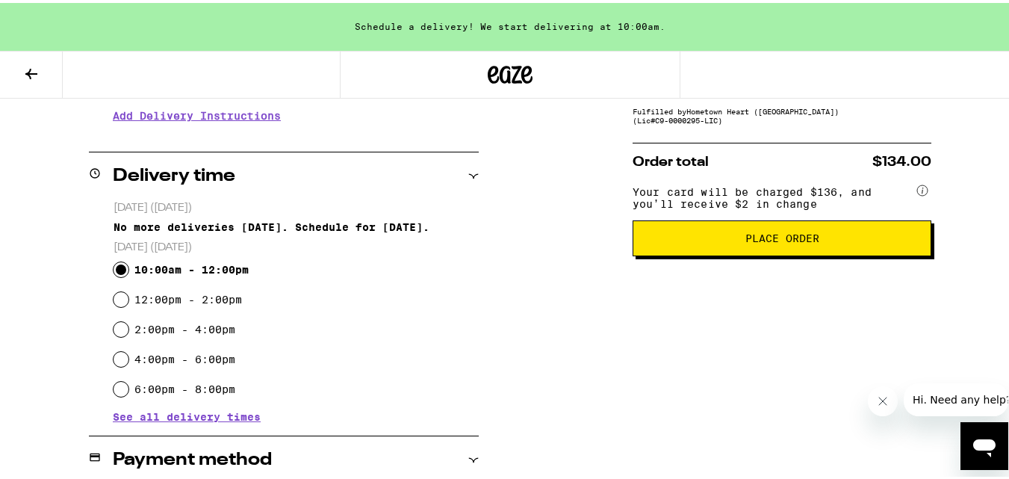
scroll to position [294, 0]
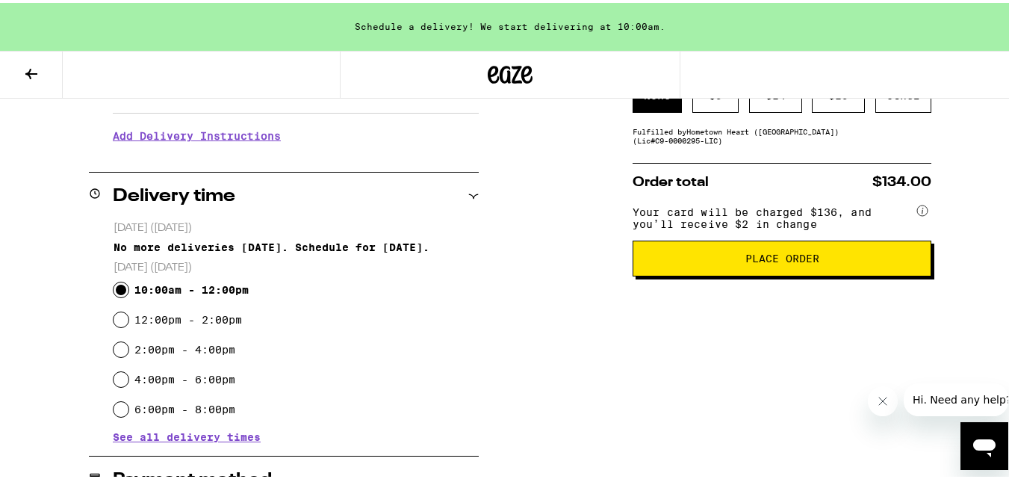
click at [787, 273] on button "Place Order" at bounding box center [781, 255] width 299 height 36
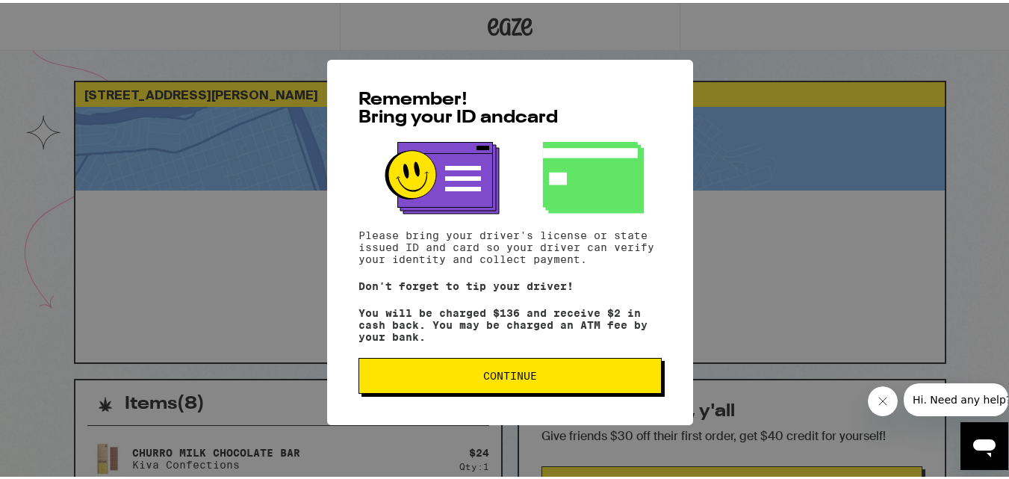
click at [494, 378] on span "Continue" at bounding box center [510, 372] width 54 height 10
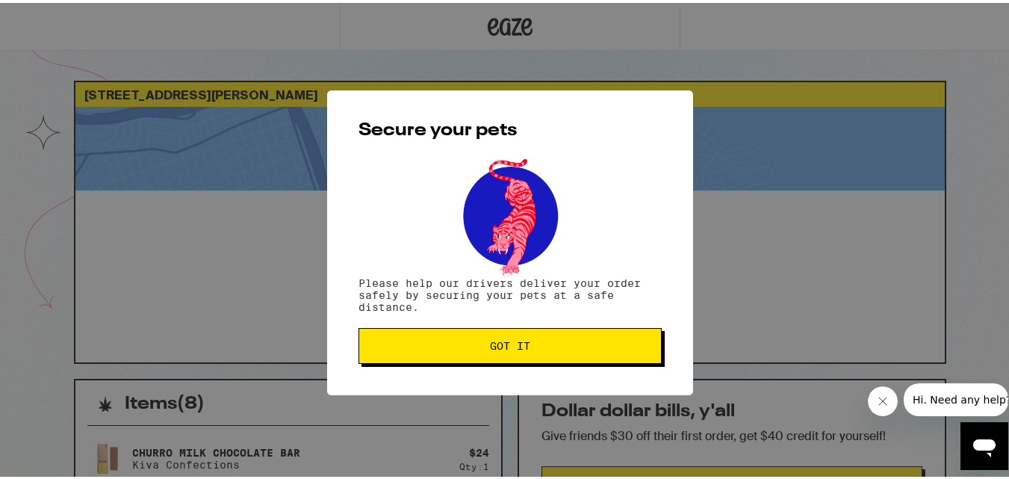
click at [521, 348] on span "Got it" at bounding box center [510, 342] width 40 height 10
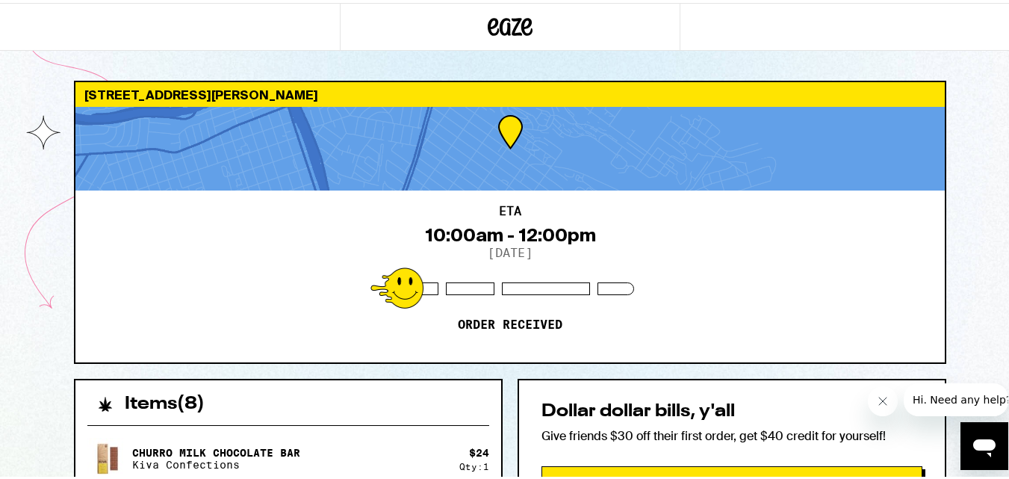
click at [499, 34] on icon at bounding box center [510, 23] width 45 height 27
click at [491, 36] on icon at bounding box center [510, 23] width 45 height 27
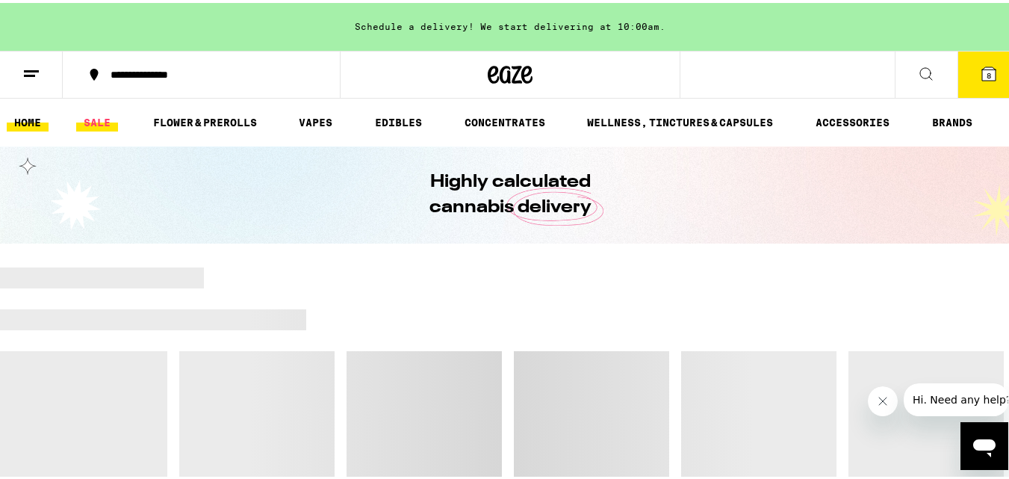
click at [90, 126] on link "SALE" at bounding box center [97, 119] width 42 height 18
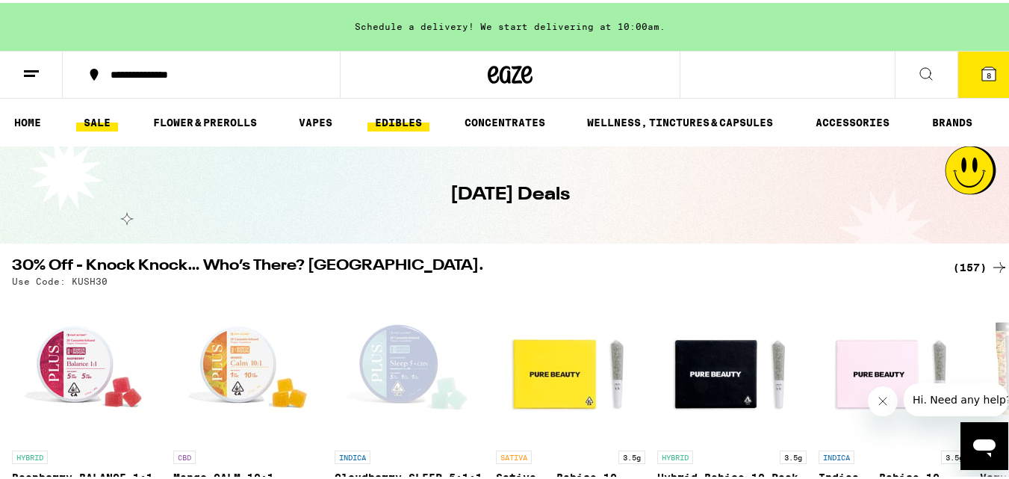
click at [390, 119] on link "EDIBLES" at bounding box center [398, 119] width 62 height 18
click at [392, 119] on link "EDIBLES" at bounding box center [398, 119] width 62 height 18
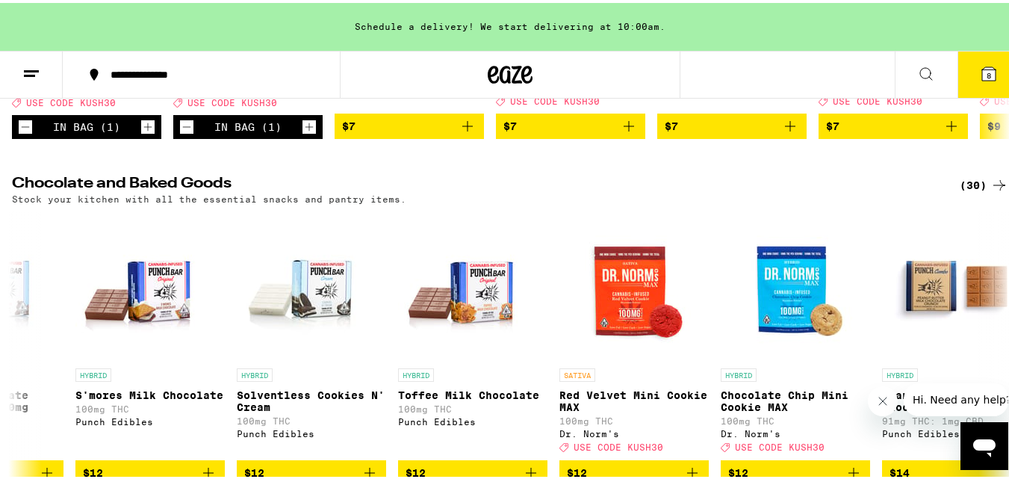
scroll to position [0, 422]
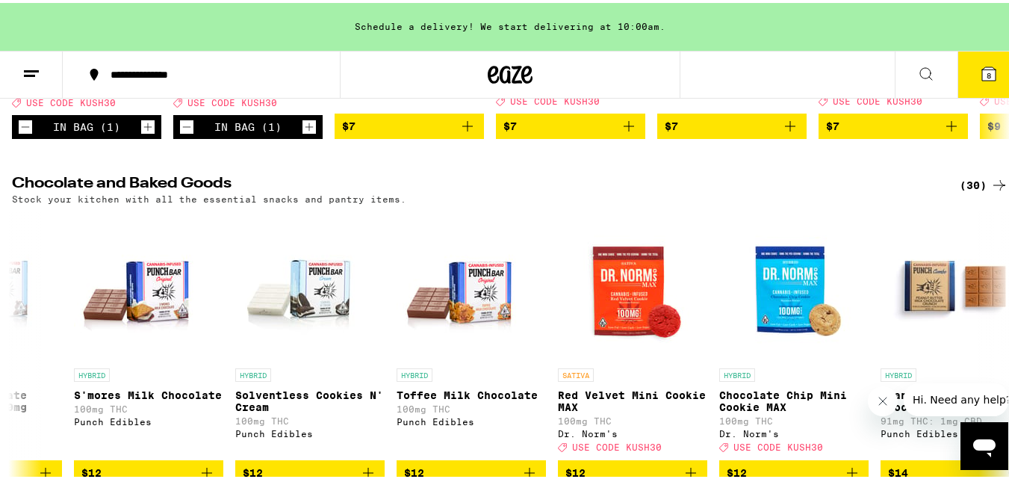
click at [688, 310] on img "Open page for Red Velvet Mini Cookie MAX from Dr. Norm's" at bounding box center [632, 282] width 149 height 149
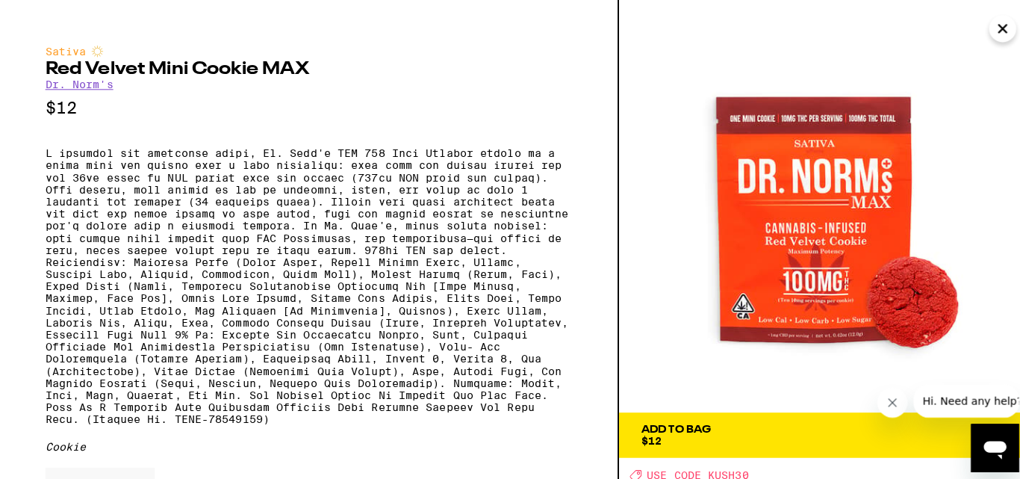
scroll to position [0, 618]
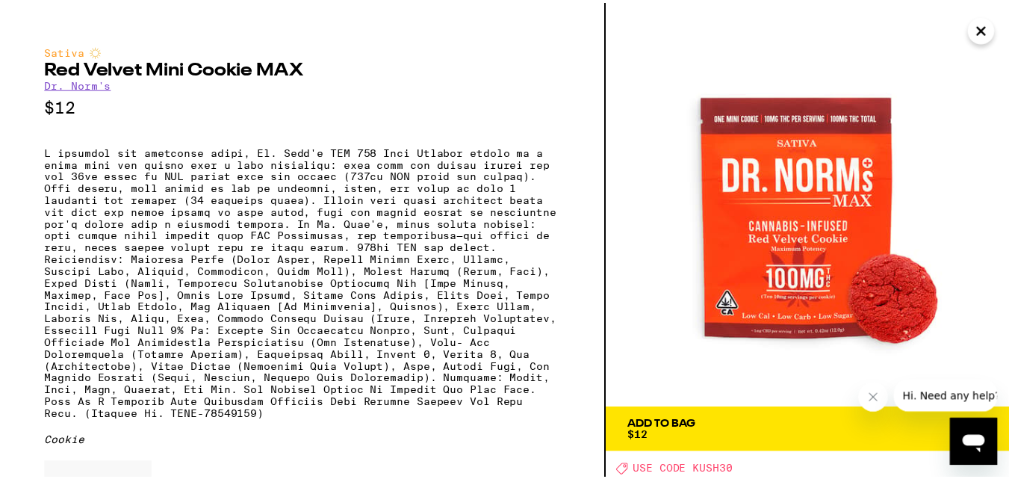
scroll to position [431, 0]
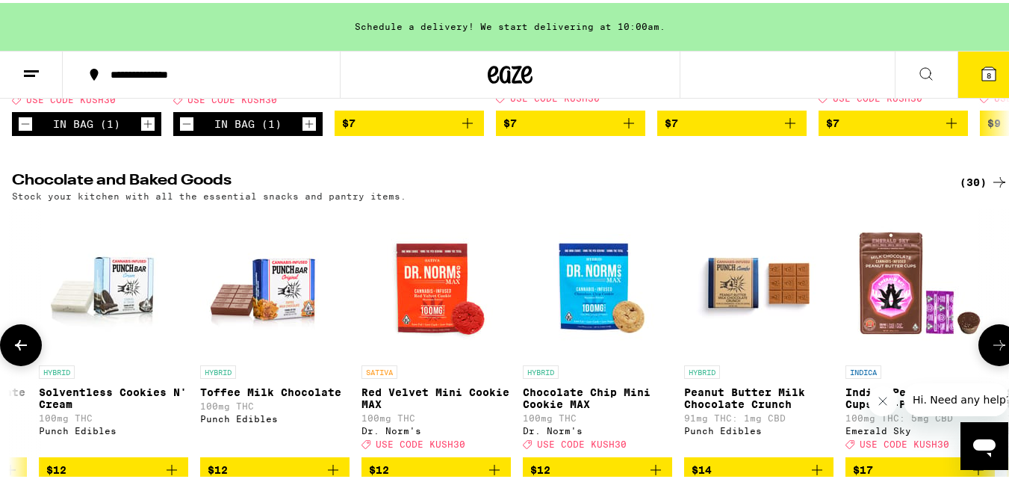
click at [982, 350] on button at bounding box center [999, 342] width 42 height 42
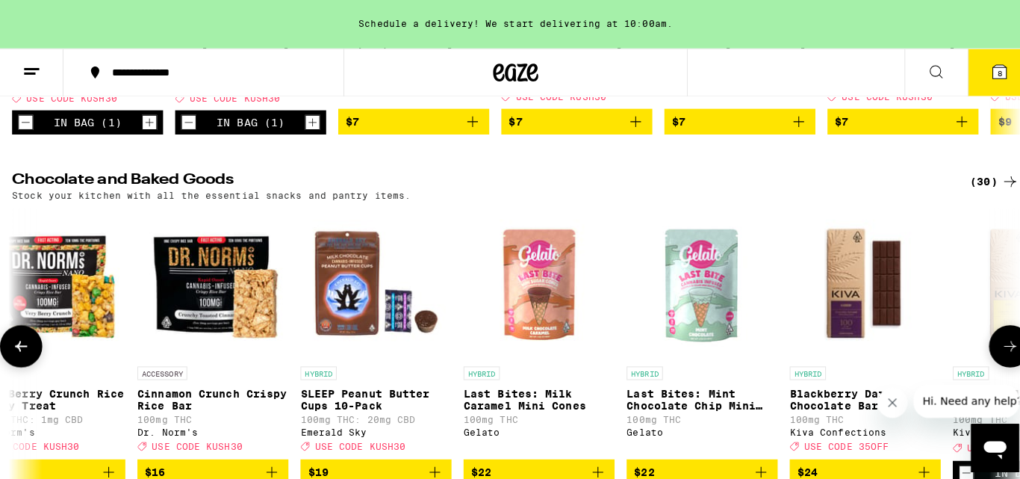
scroll to position [0, 2297]
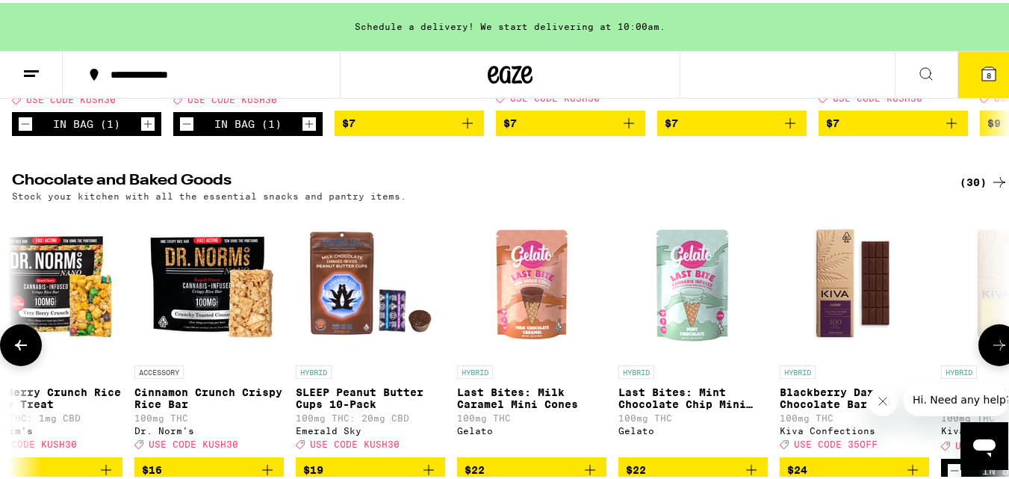
click at [980, 60] on button "8" at bounding box center [988, 72] width 63 height 46
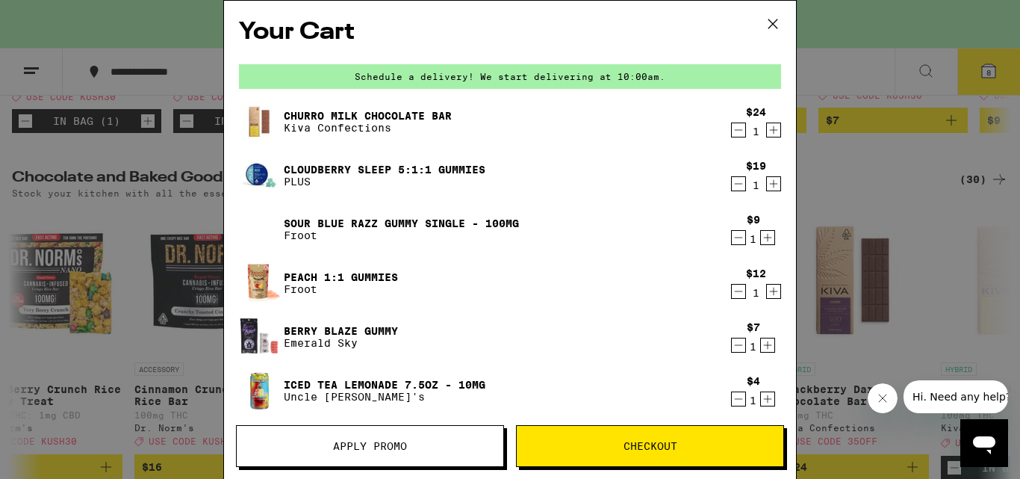
click at [782, 25] on icon at bounding box center [773, 24] width 22 height 22
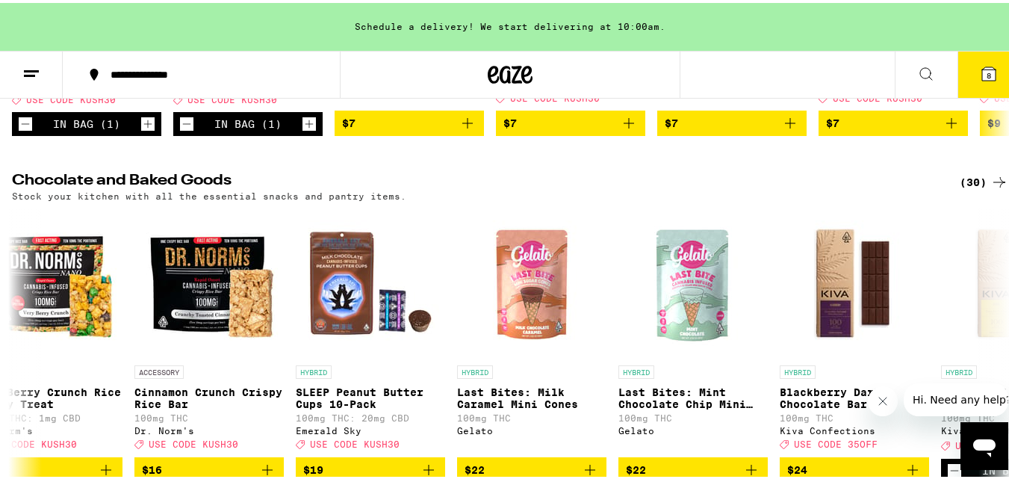
click at [982, 65] on icon at bounding box center [988, 70] width 13 height 13
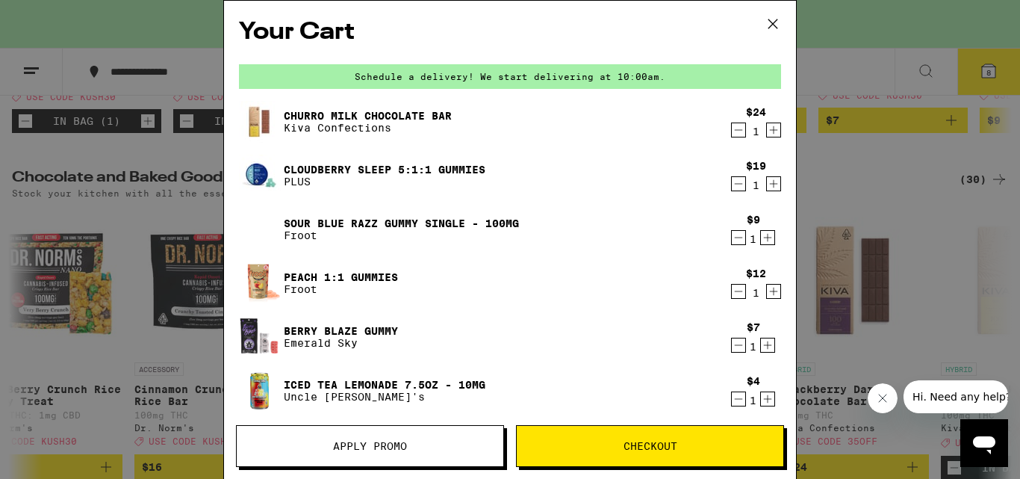
click at [764, 26] on icon at bounding box center [773, 24] width 22 height 22
click at [766, 25] on div "Your Cart Schedule a delivery! We start delivering at 10:00am. Churro Milk Choc…" at bounding box center [510, 239] width 1020 height 479
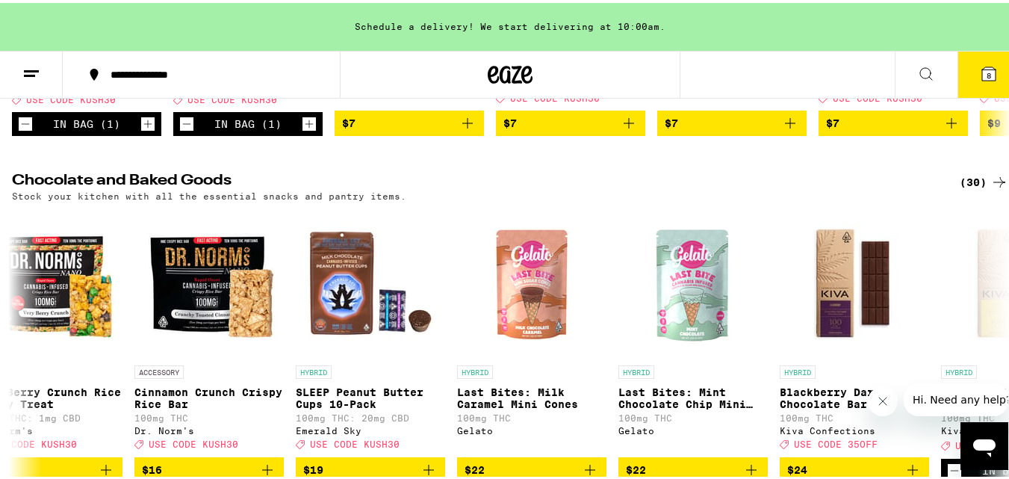
click at [32, 74] on icon at bounding box center [31, 71] width 18 height 18
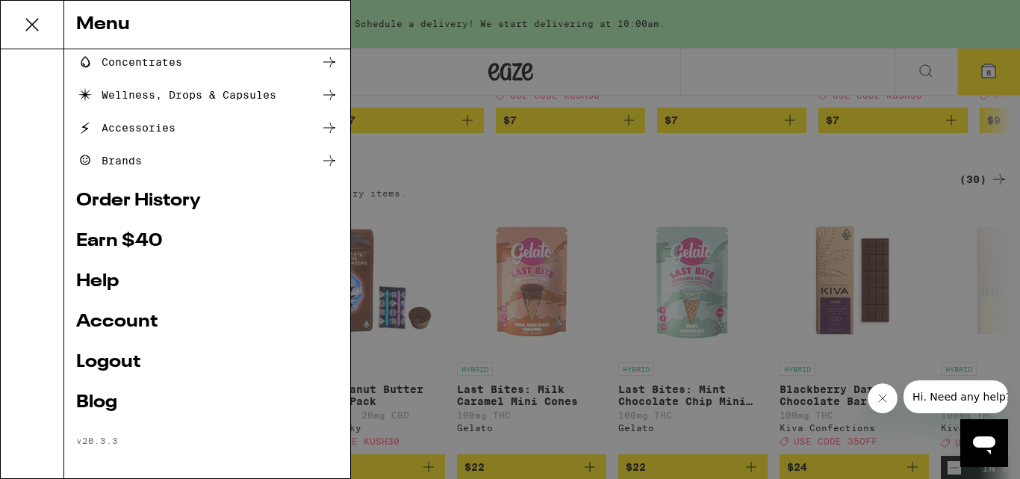
scroll to position [203, 0]
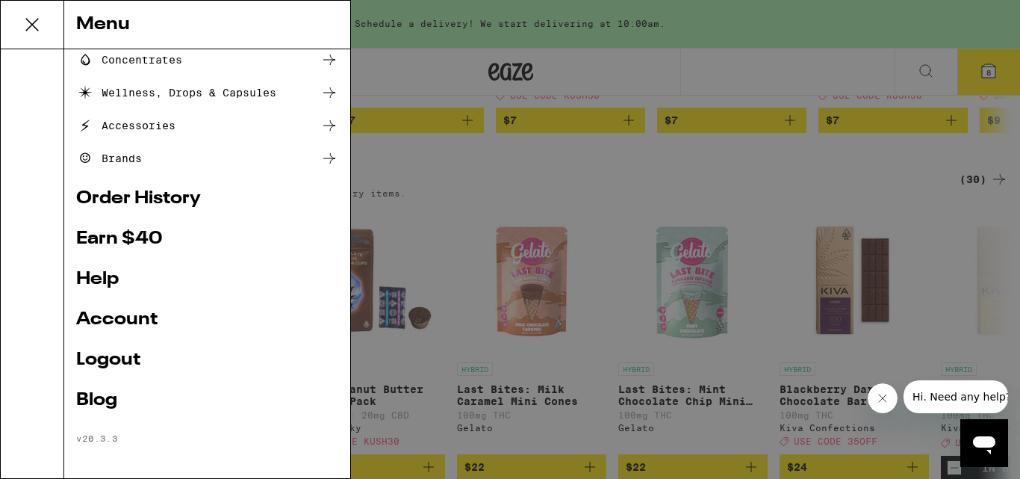
click at [264, 383] on ul "Shop Buy It Again Sale Flower & Prerolls Vapes Edibles Concentrates Wellness, D…" at bounding box center [207, 152] width 262 height 582
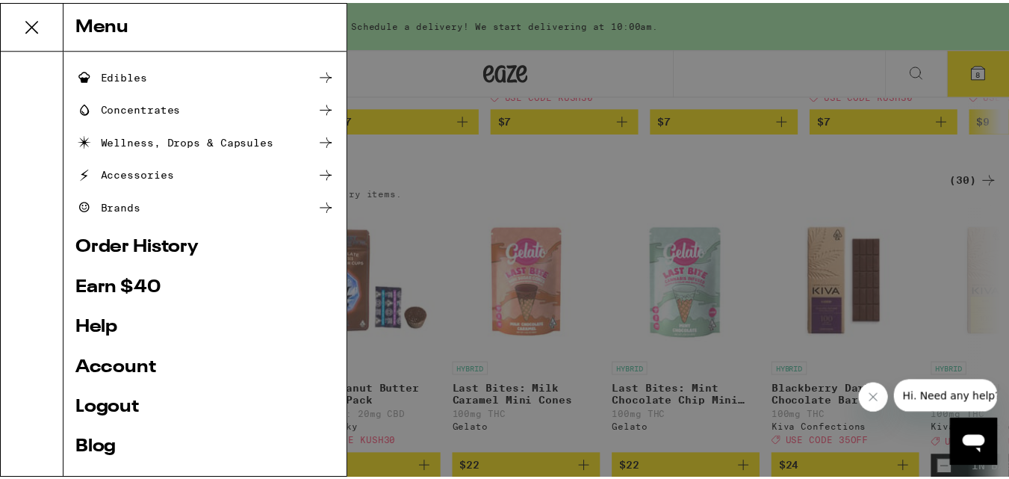
scroll to position [208, 0]
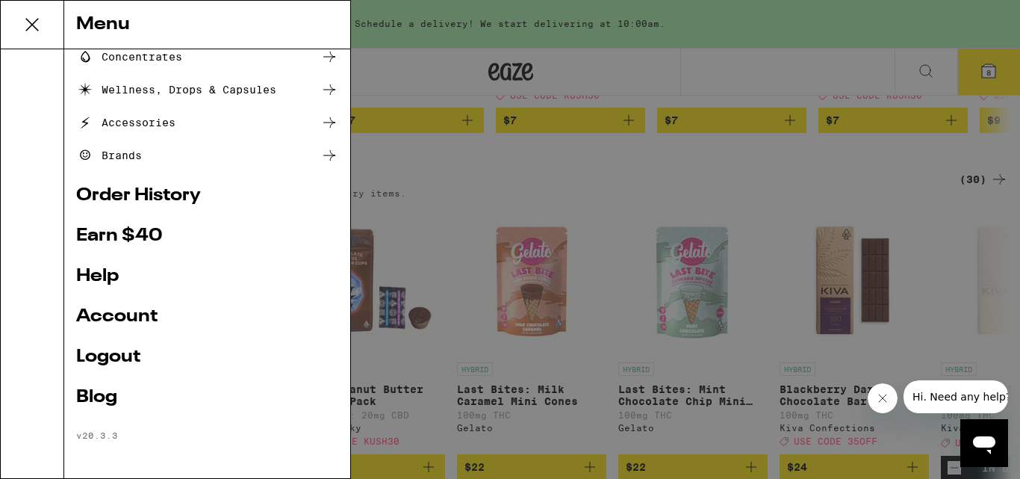
click at [149, 194] on link "Order History" at bounding box center [207, 196] width 262 height 18
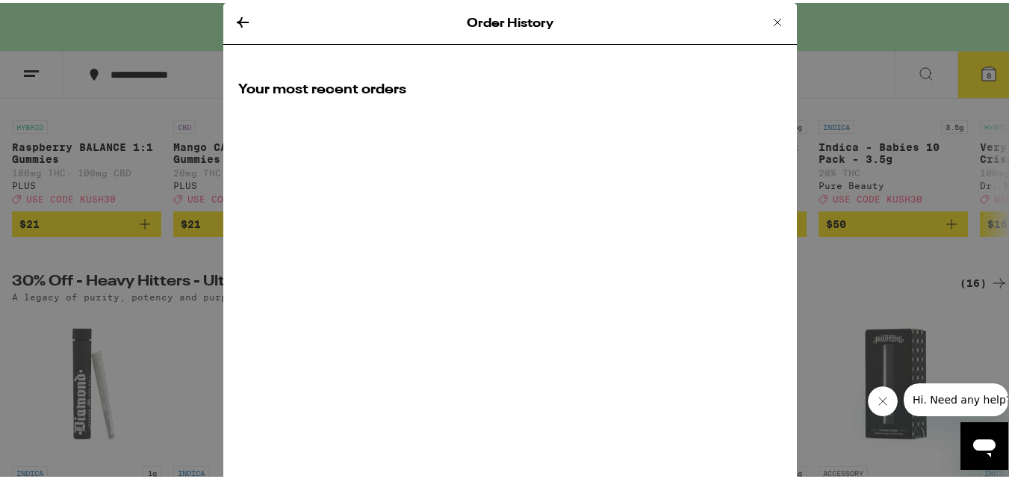
scroll to position [237, 0]
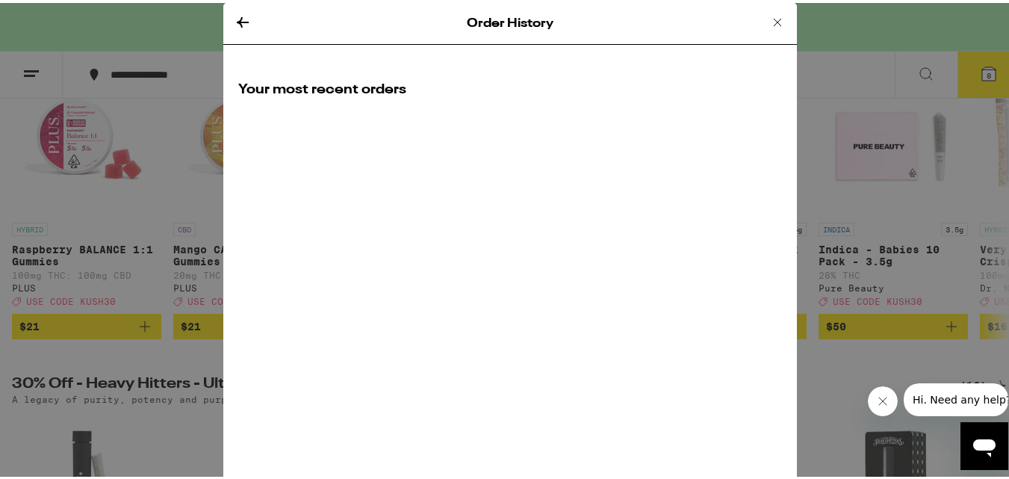
click at [769, 20] on icon at bounding box center [777, 19] width 18 height 18
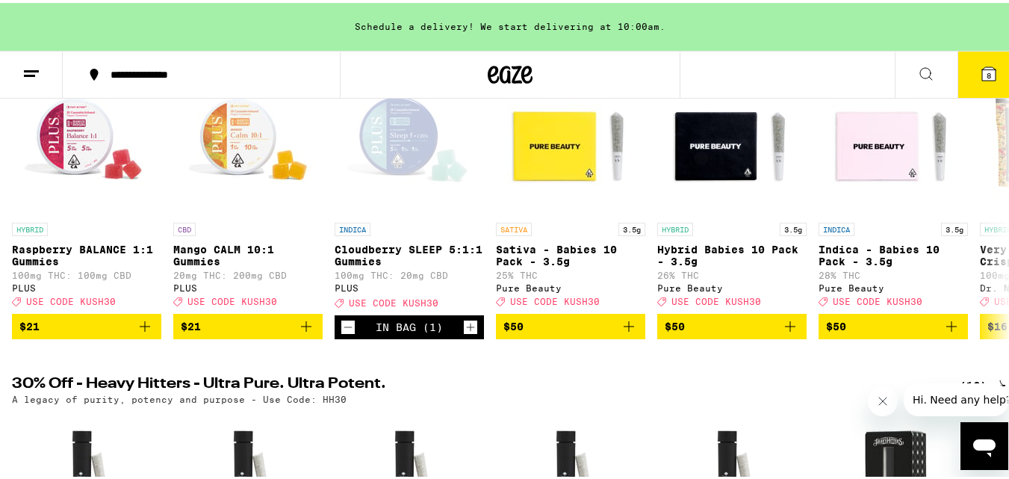
click at [986, 74] on span "8" at bounding box center [988, 72] width 4 height 9
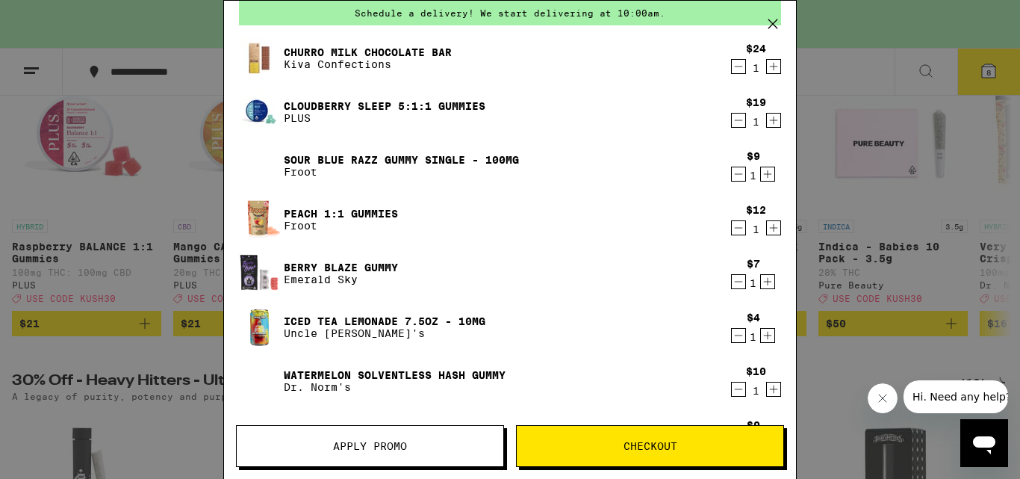
scroll to position [84, 0]
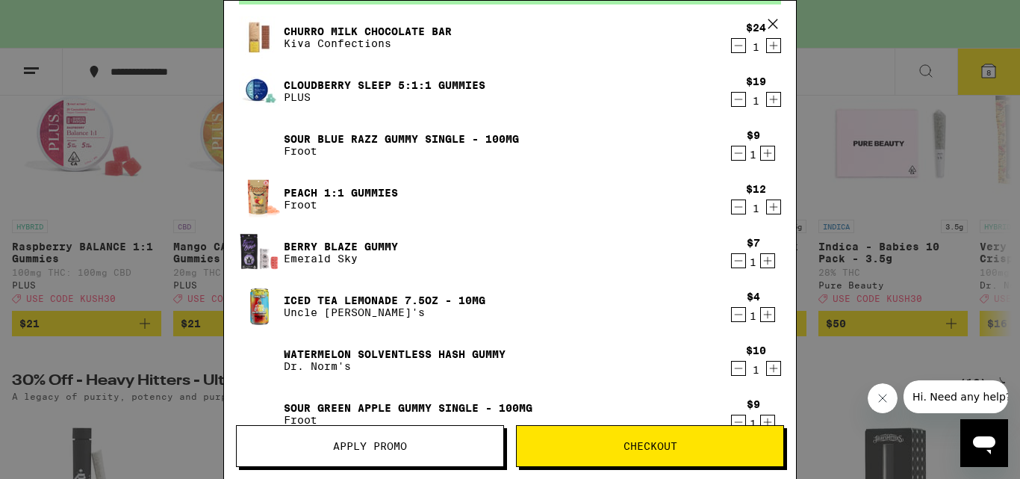
click at [385, 99] on p "PLUS" at bounding box center [385, 97] width 202 height 12
click at [885, 399] on icon "Close message from company" at bounding box center [882, 398] width 12 height 12
click at [779, 31] on icon at bounding box center [773, 24] width 22 height 22
click at [771, 9] on button at bounding box center [773, 25] width 46 height 48
